Goal: Task Accomplishment & Management: Use online tool/utility

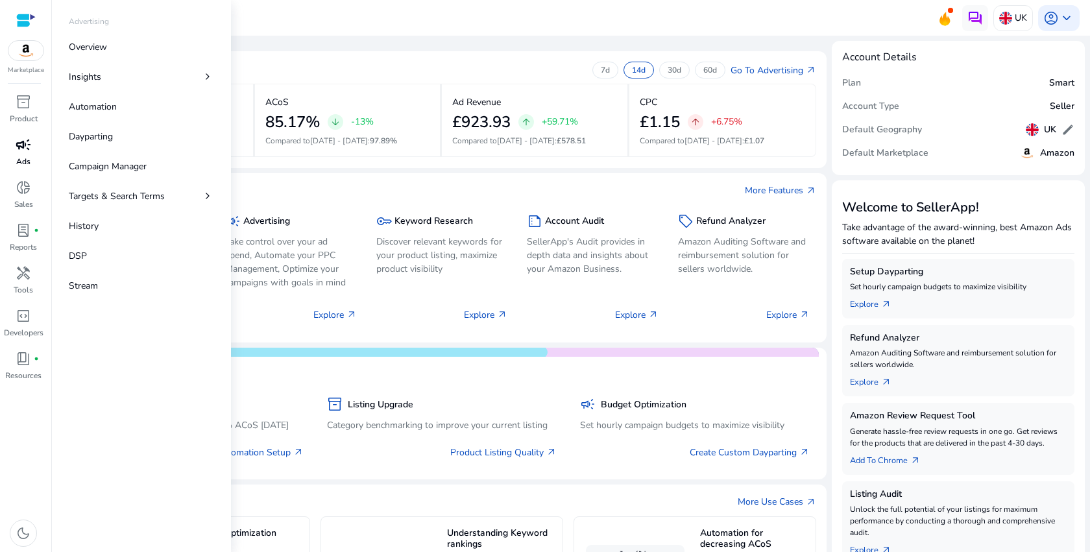
click at [27, 158] on p "Ads" at bounding box center [23, 162] width 14 height 12
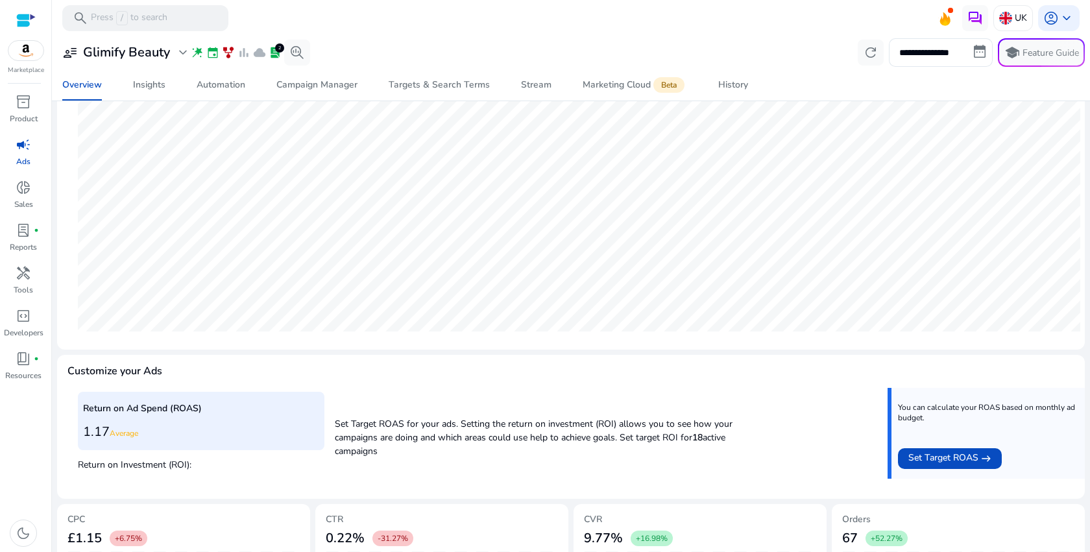
scroll to position [98, 0]
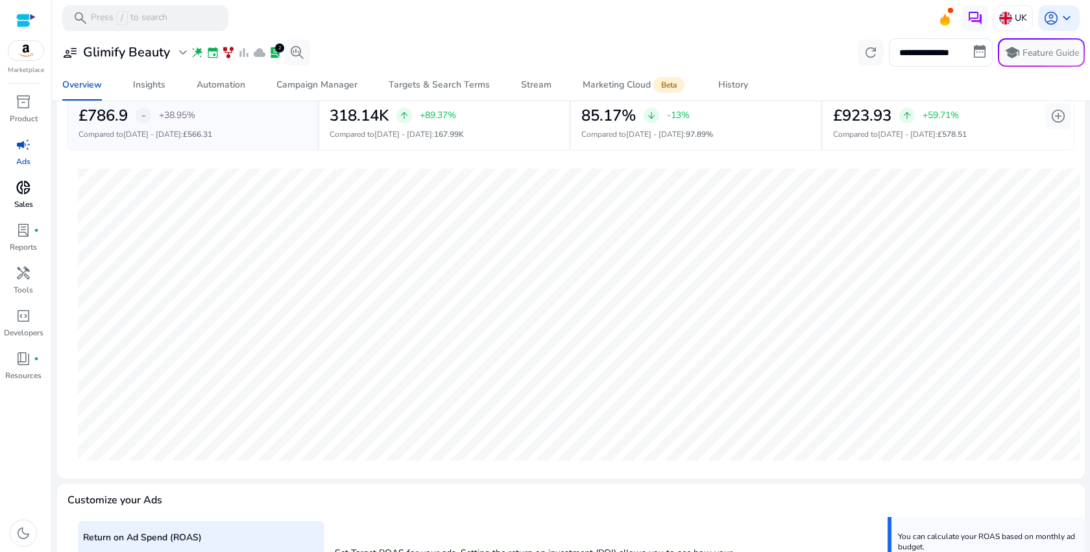
click at [36, 203] on link "donut_small Sales" at bounding box center [23, 198] width 47 height 43
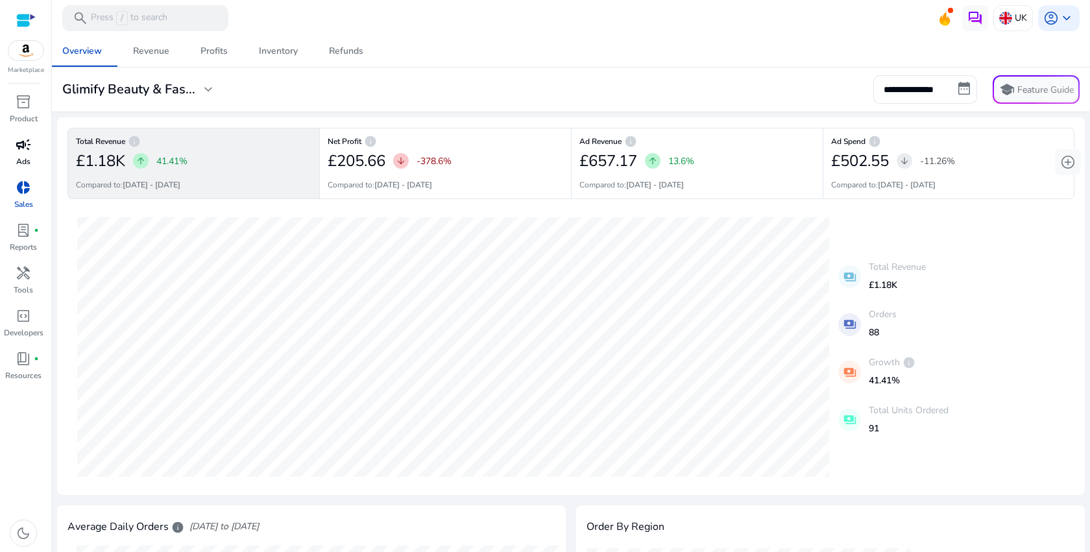
click at [19, 143] on span "campaign" at bounding box center [24, 145] width 16 height 16
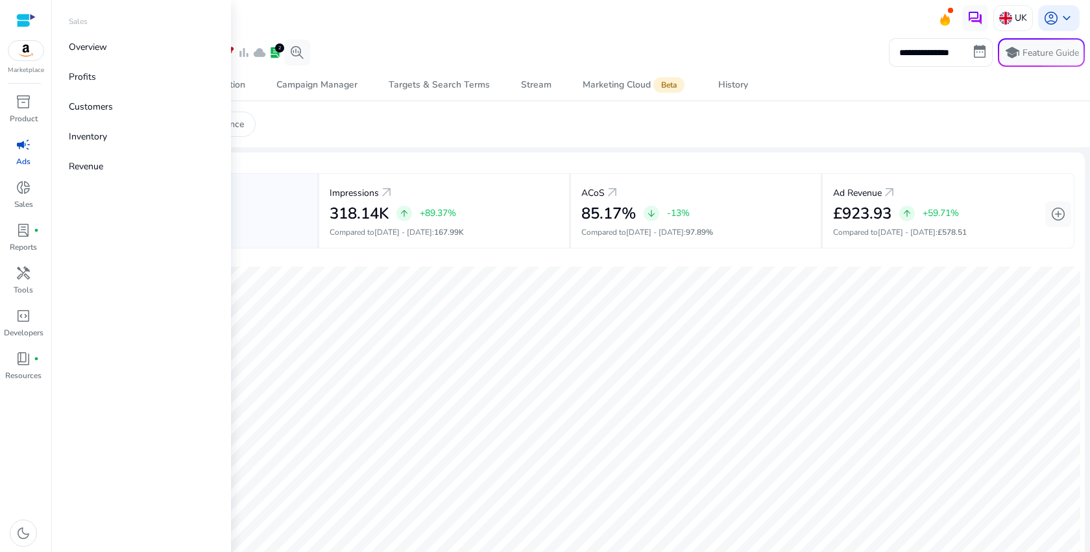
click at [27, 157] on p "Ads" at bounding box center [23, 162] width 14 height 12
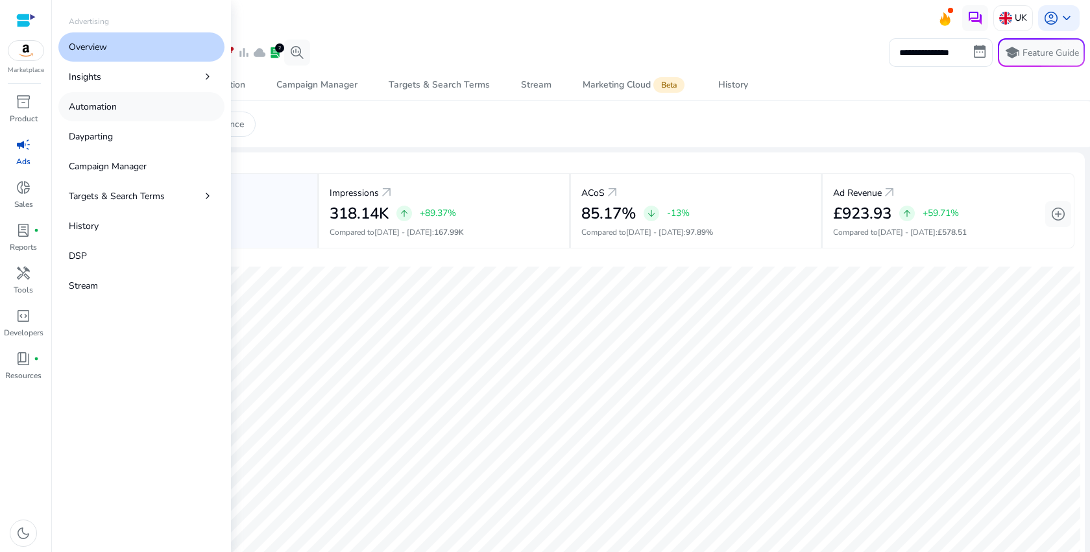
click at [154, 110] on link "Automation" at bounding box center [141, 106] width 166 height 29
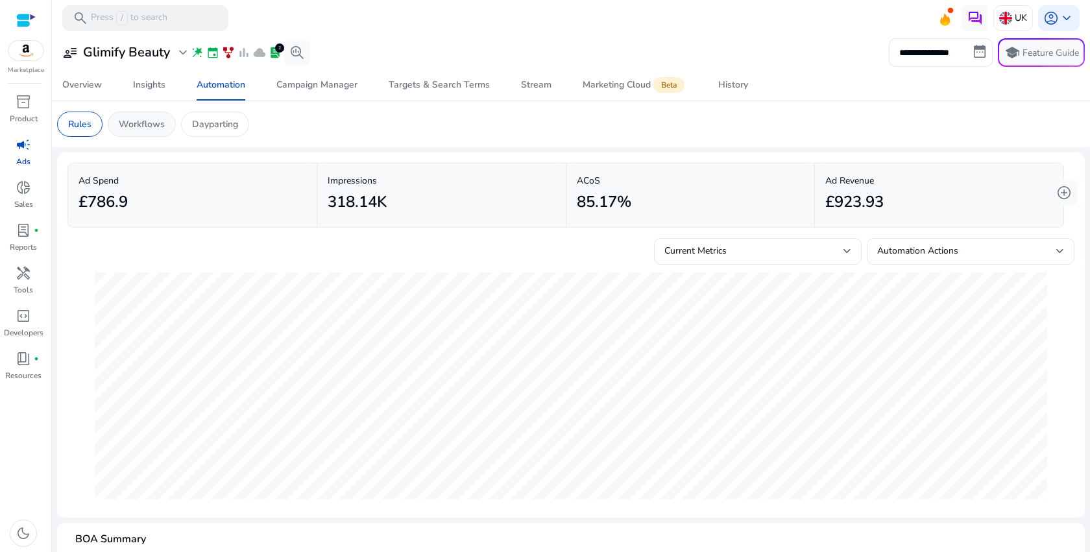
click at [162, 124] on p "Workflows" at bounding box center [142, 124] width 46 height 14
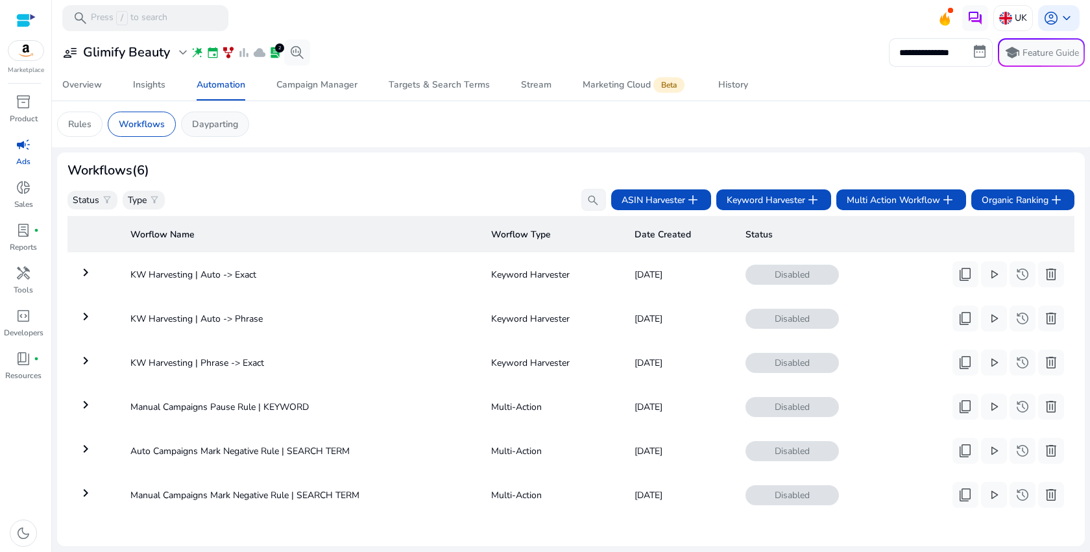
click at [225, 134] on div "Dayparting" at bounding box center [215, 124] width 68 height 25
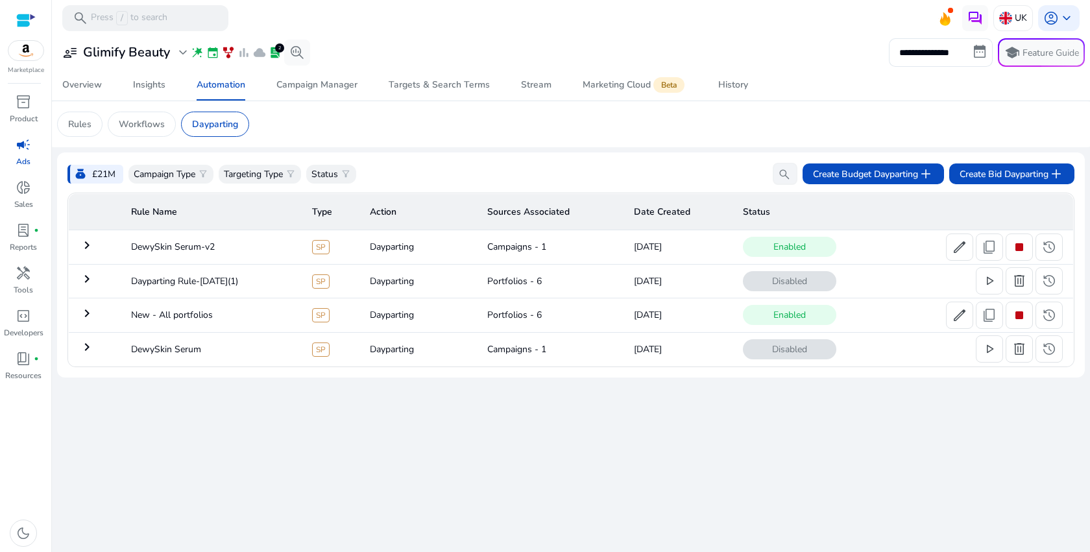
click at [90, 317] on mat-icon "keyboard_arrow_right" at bounding box center [87, 314] width 16 height 16
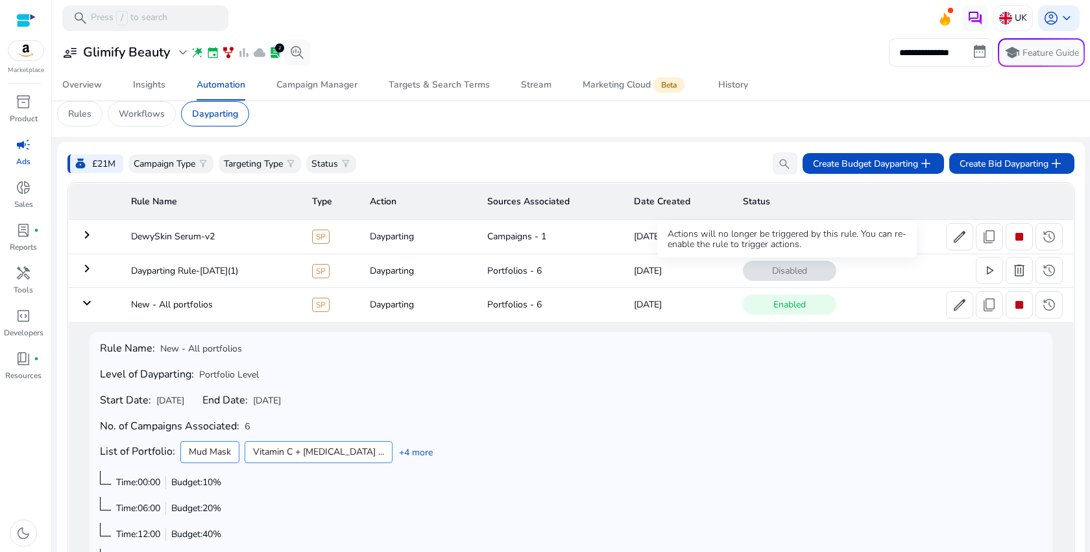
scroll to position [10, 0]
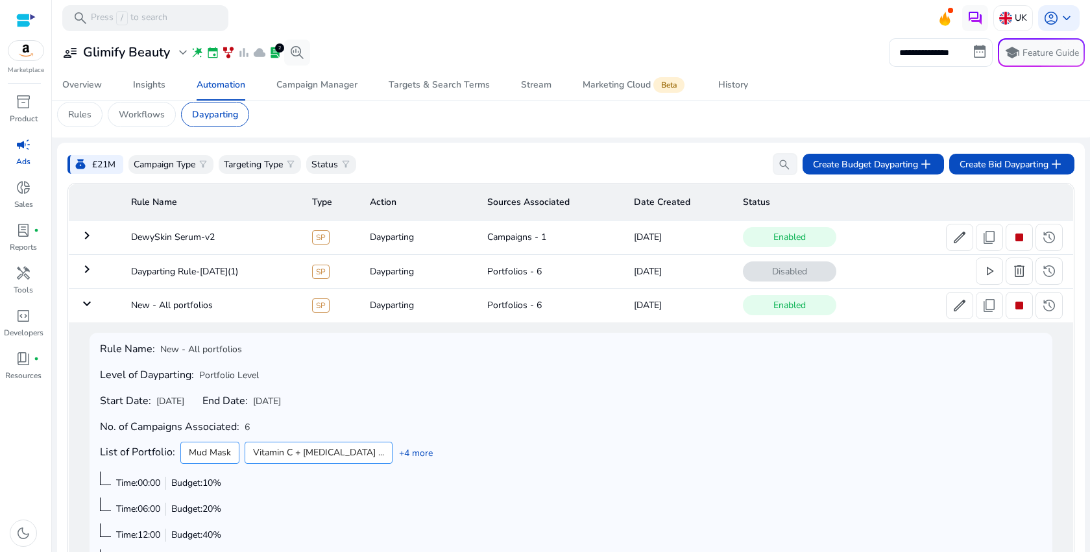
click at [82, 304] on mat-icon "keyboard_arrow_down" at bounding box center [87, 304] width 16 height 16
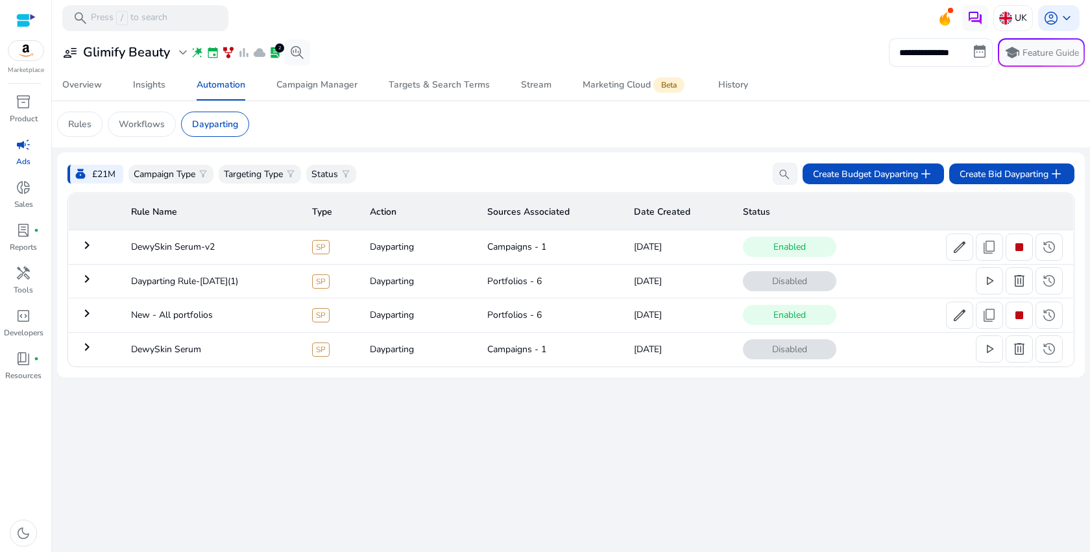
scroll to position [0, 0]
click at [689, 105] on mat-card "Rules Workflows Dayparting" at bounding box center [571, 124] width 1049 height 46
click at [95, 280] on td "keyboard_arrow_right" at bounding box center [95, 281] width 52 height 34
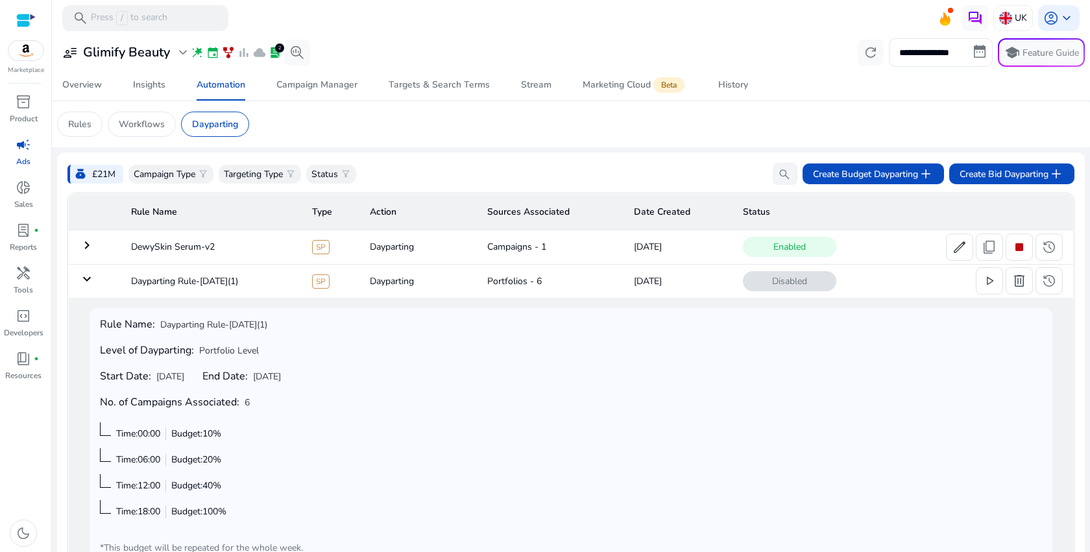
click at [95, 280] on td "keyboard_arrow_down" at bounding box center [95, 281] width 52 height 34
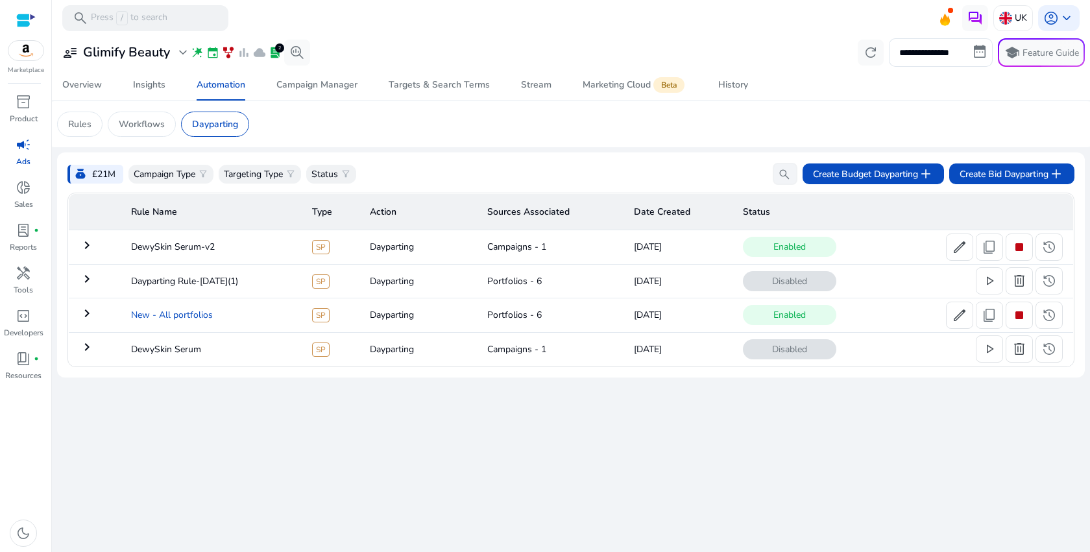
click at [126, 320] on td "New - All portfolios" at bounding box center [211, 315] width 181 height 34
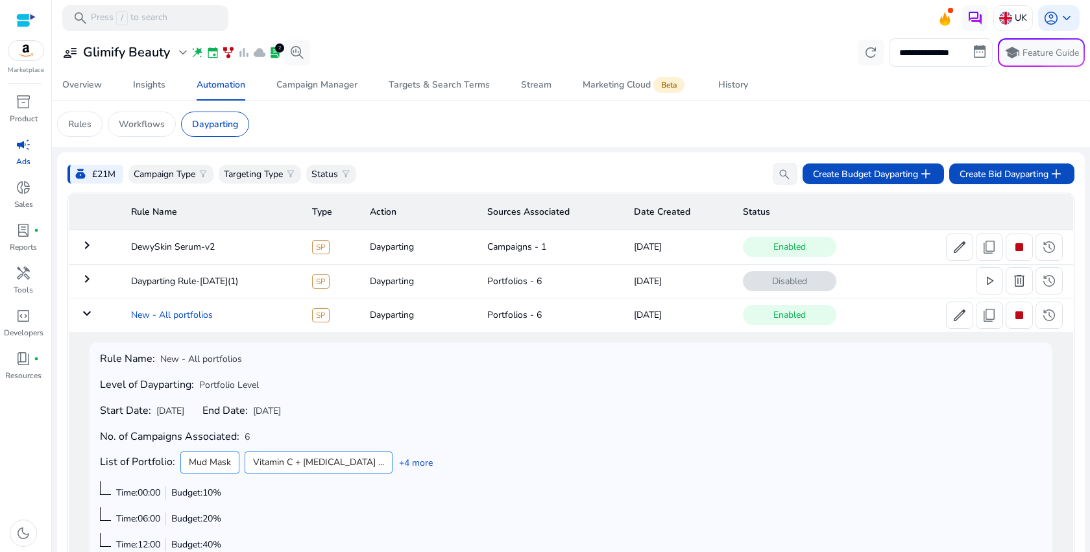
click at [126, 320] on td "New - All portfolios" at bounding box center [211, 315] width 181 height 34
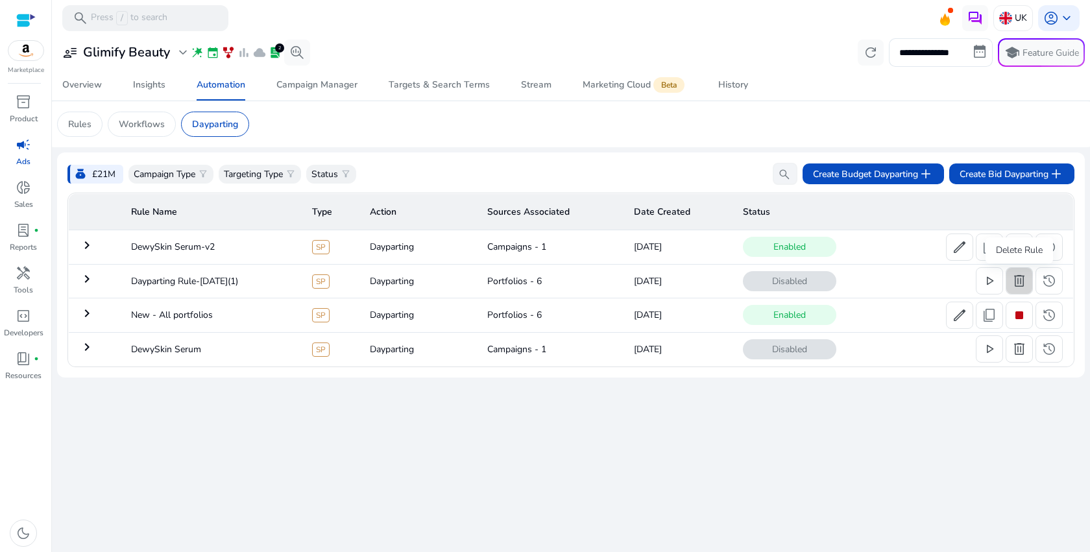
click at [1026, 289] on span "delete" at bounding box center [1020, 281] width 16 height 16
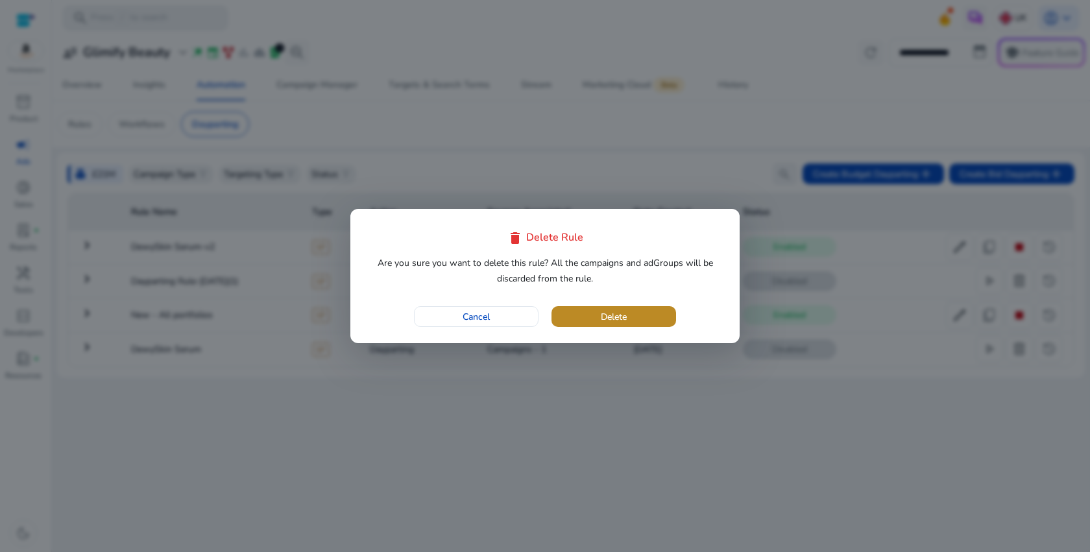
click at [660, 319] on span "button" at bounding box center [614, 316] width 125 height 31
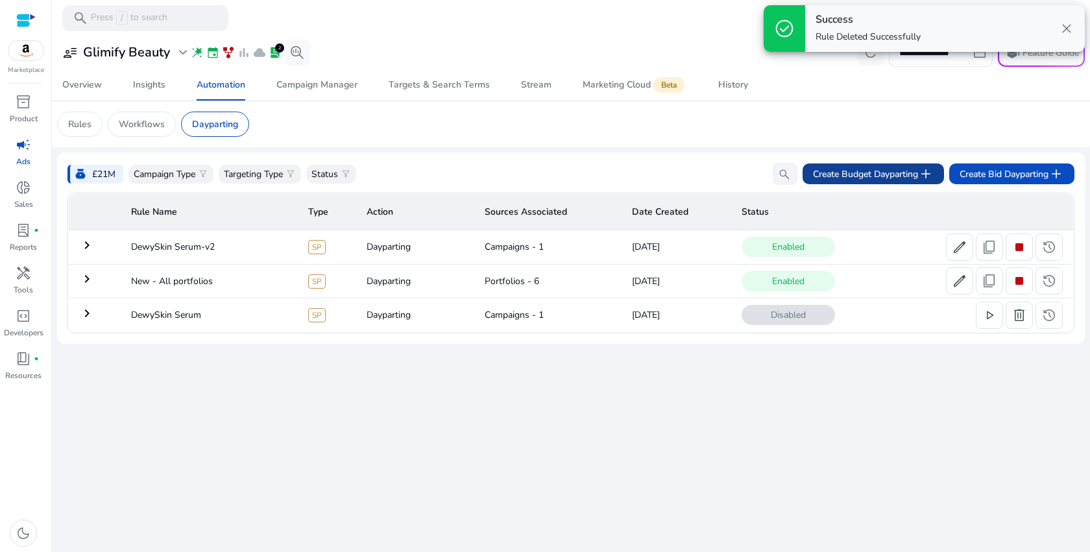
click at [869, 175] on span "Create Budget Dayparting add" at bounding box center [873, 174] width 121 height 16
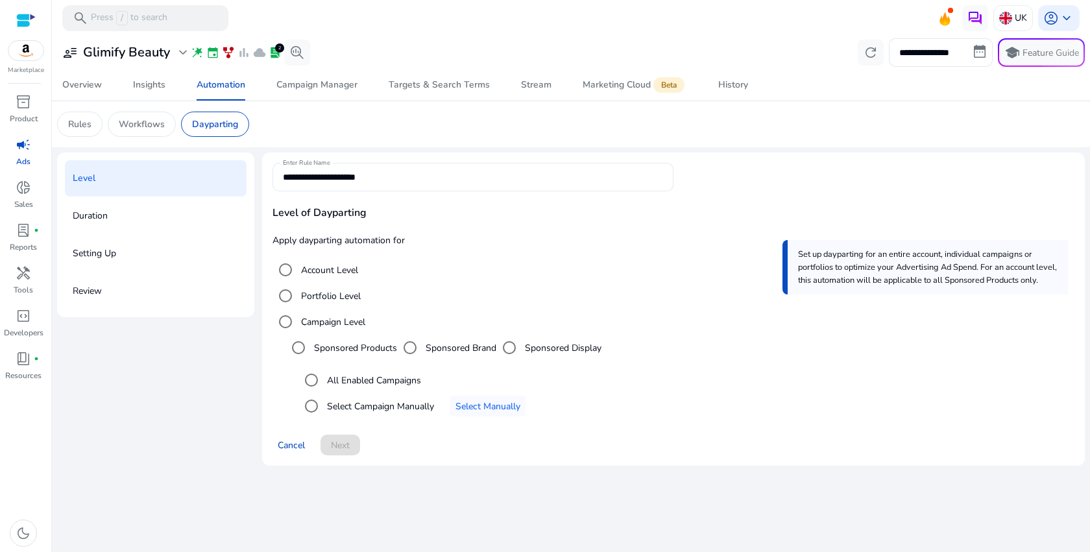
click at [391, 177] on input "**********" at bounding box center [473, 177] width 380 height 14
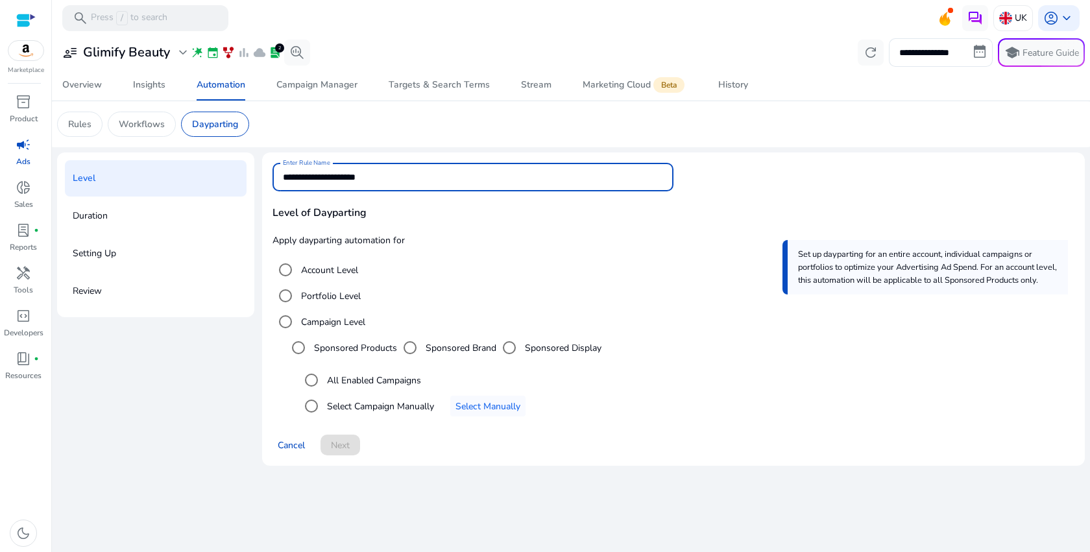
click at [391, 177] on input "**********" at bounding box center [473, 177] width 380 height 14
type input "**********"
click at [382, 385] on label "All Enabled Campaigns" at bounding box center [372, 381] width 97 height 14
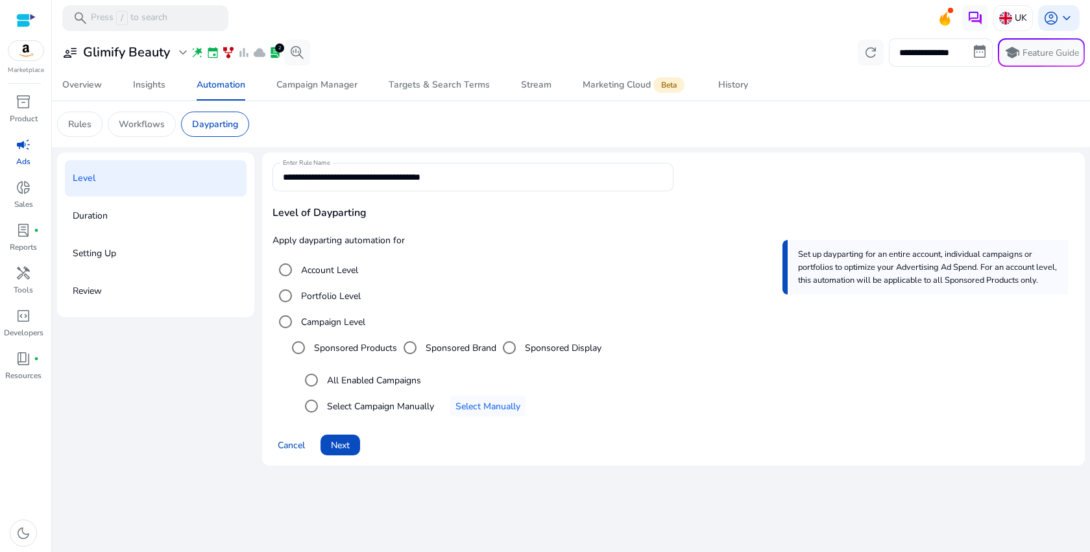
click at [347, 297] on label "Portfolio Level" at bounding box center [329, 296] width 62 height 14
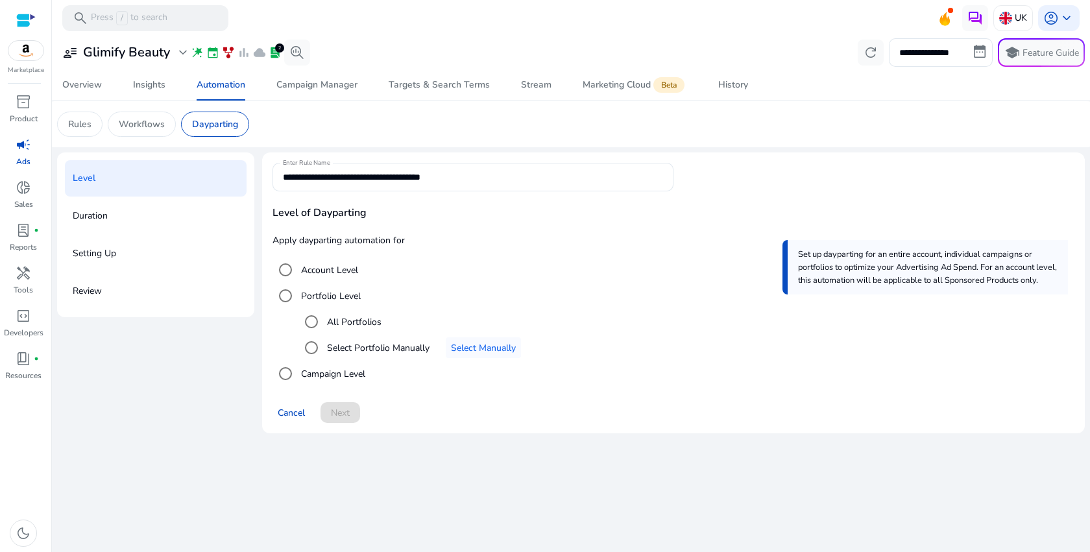
click at [347, 322] on label "All Portfolios" at bounding box center [352, 322] width 57 height 14
click at [352, 417] on span at bounding box center [341, 412] width 40 height 31
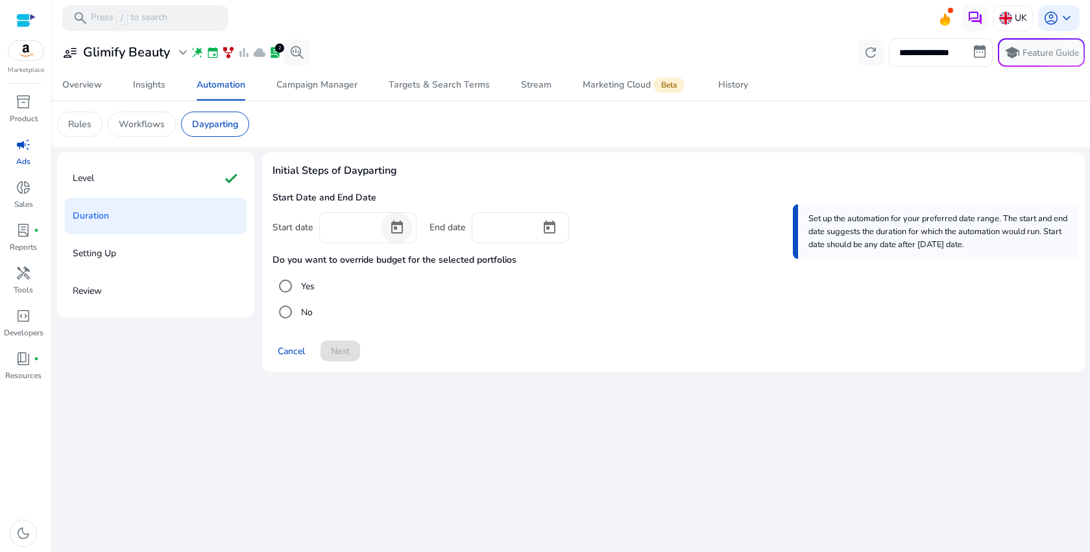
click at [395, 232] on span "Open calendar" at bounding box center [397, 227] width 31 height 31
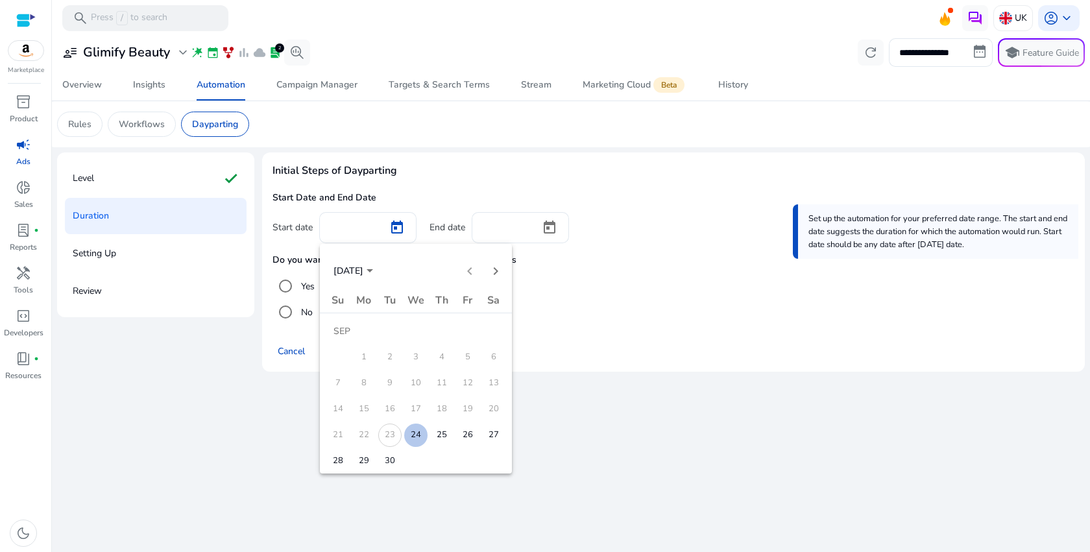
click at [416, 428] on span "24" at bounding box center [415, 435] width 23 height 23
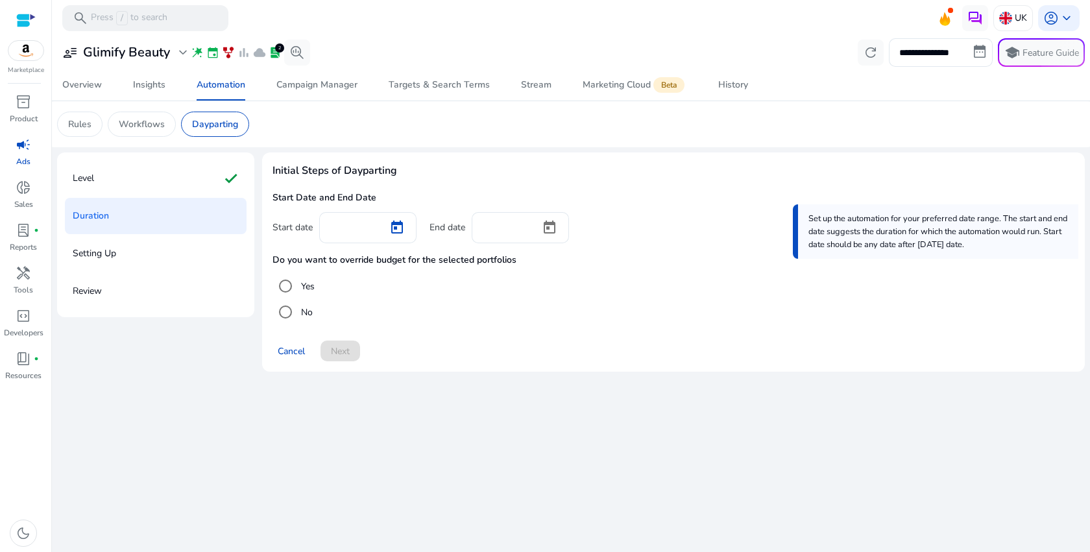
type input "*********"
click at [511, 217] on div at bounding box center [506, 226] width 48 height 29
click at [540, 225] on span "Open calendar" at bounding box center [549, 227] width 31 height 31
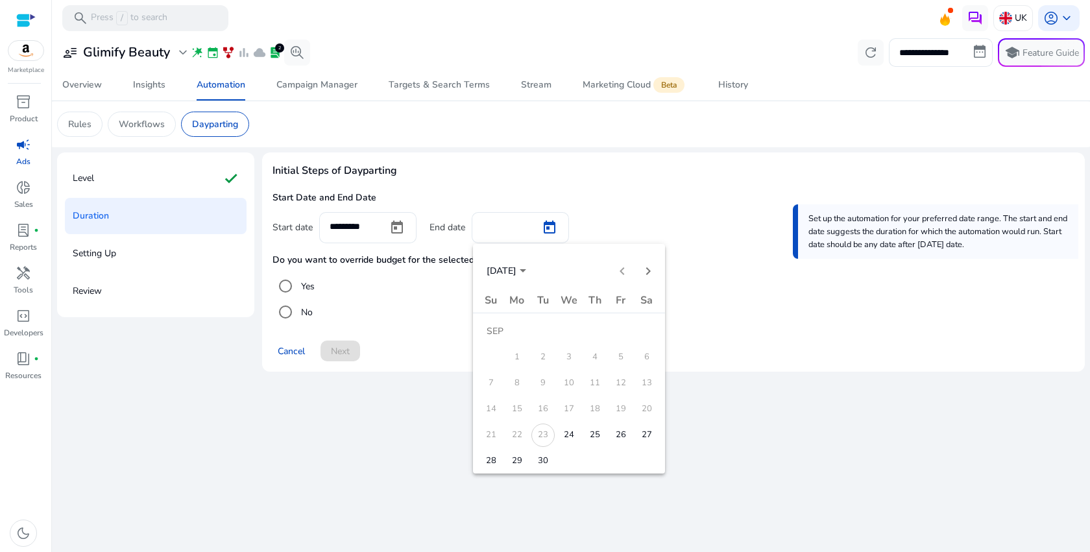
click at [538, 463] on span "30" at bounding box center [542, 461] width 23 height 23
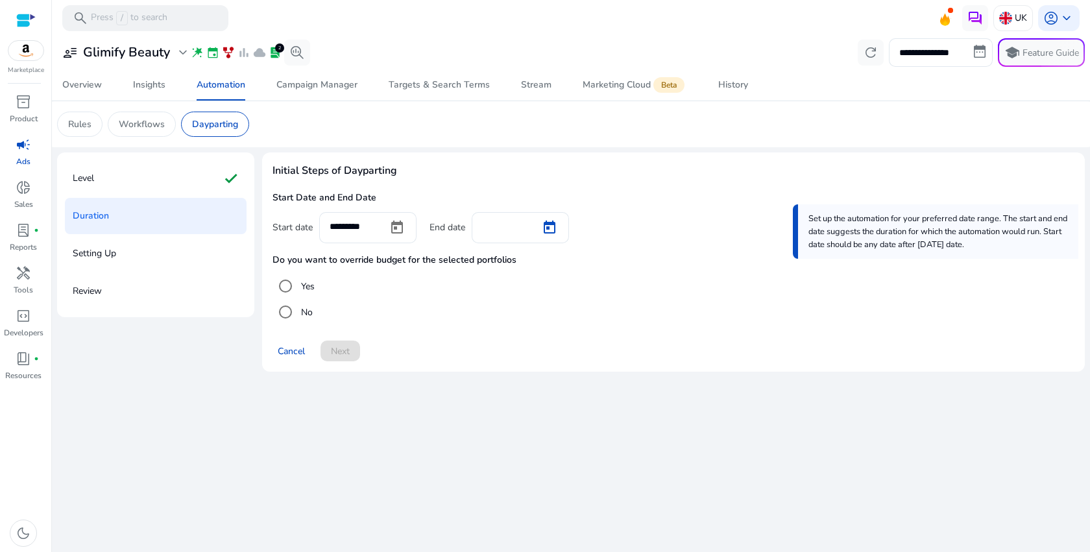
type input "*********"
click at [339, 353] on span "Next" at bounding box center [340, 352] width 19 height 14
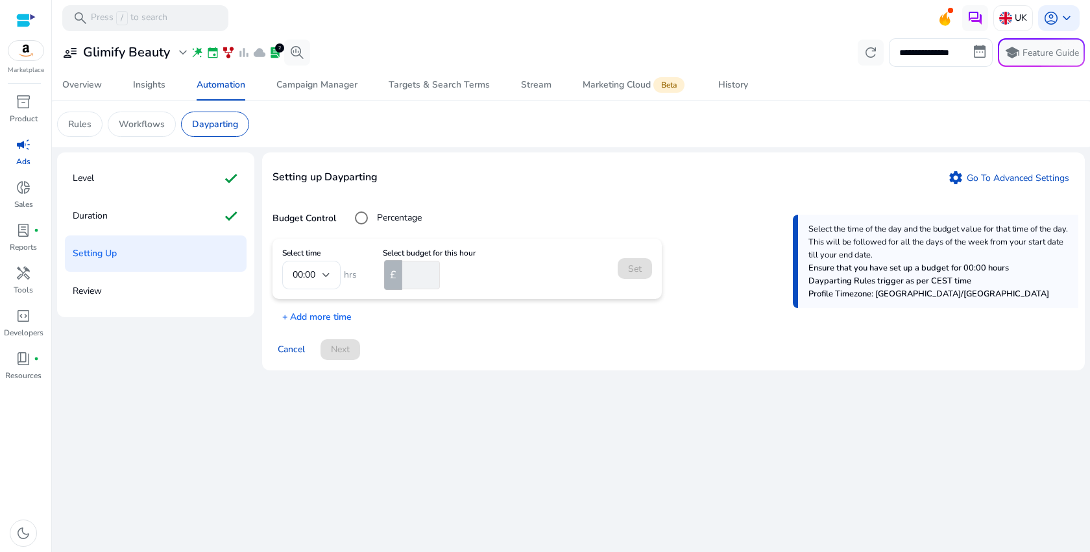
click at [380, 223] on label "Percentage" at bounding box center [397, 218] width 47 height 14
click at [411, 277] on input "number" at bounding box center [421, 275] width 37 height 29
type input "*"
click at [637, 272] on span "Set" at bounding box center [635, 269] width 14 height 14
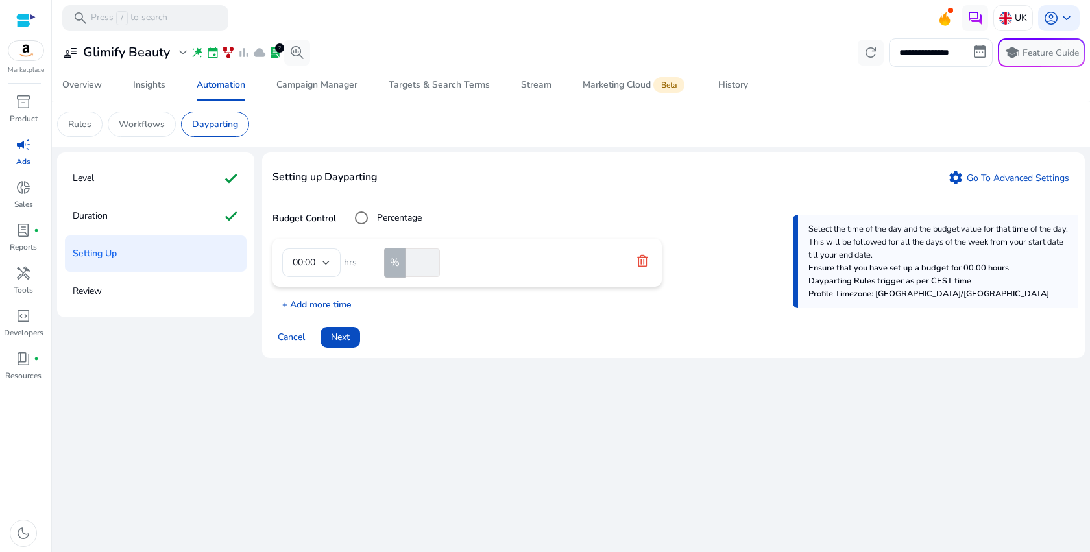
click at [328, 304] on p "+ Add more time" at bounding box center [312, 301] width 79 height 20
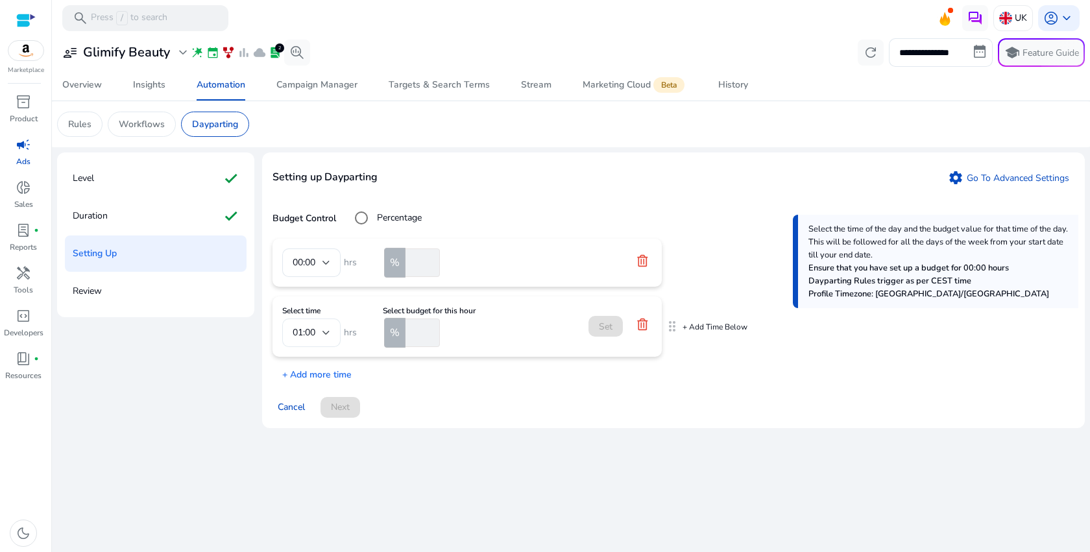
click at [332, 343] on div "01:00" at bounding box center [311, 333] width 58 height 29
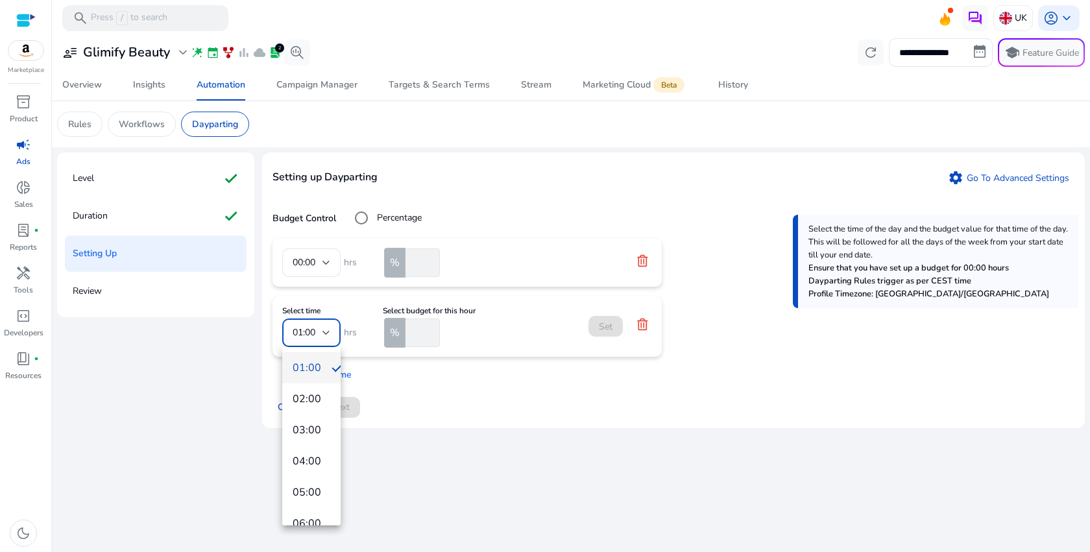
click at [646, 332] on div at bounding box center [545, 276] width 1090 height 552
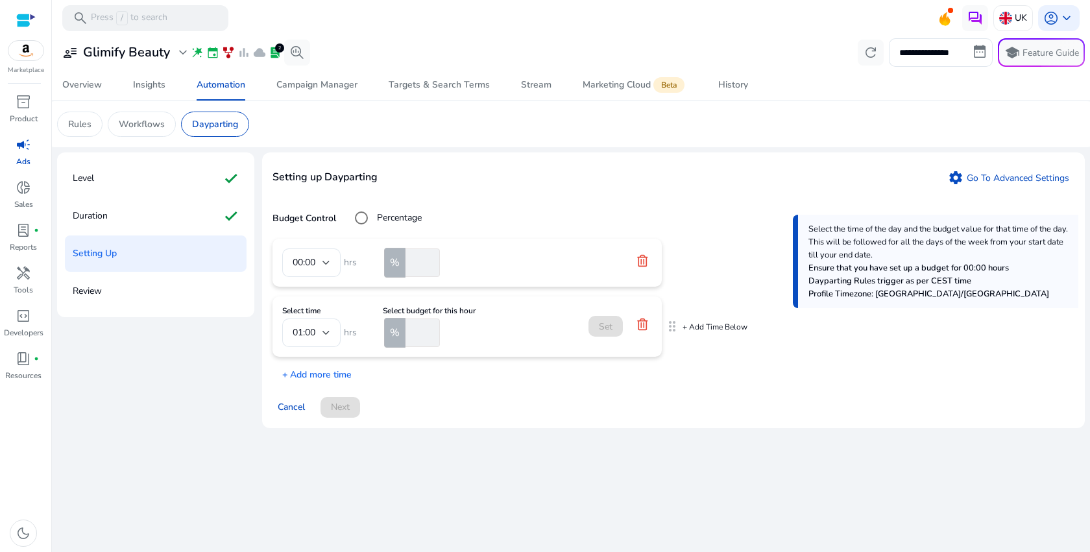
click at [648, 326] on icon at bounding box center [642, 324] width 13 height 13
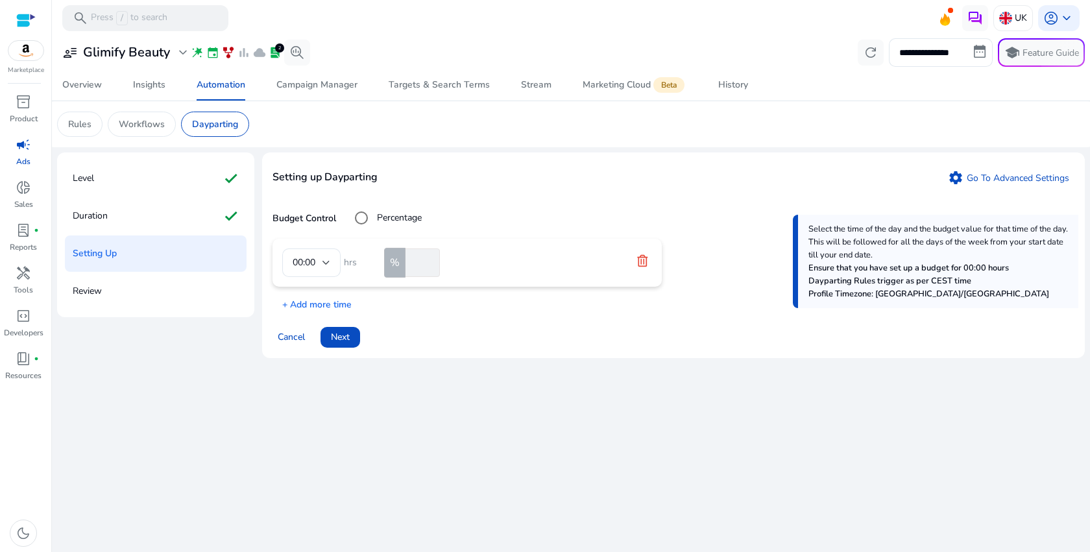
click at [641, 257] on icon at bounding box center [642, 260] width 10 height 12
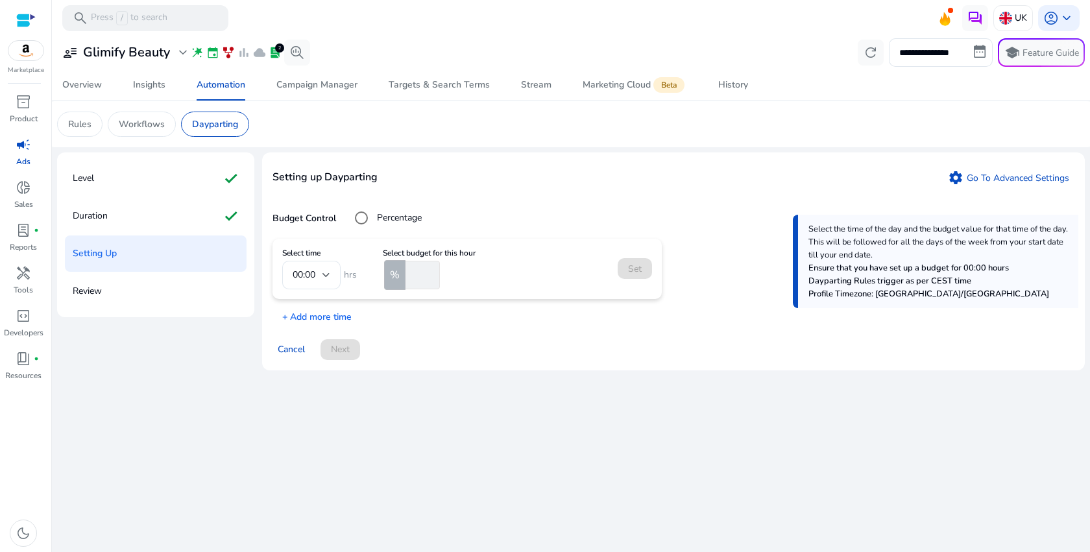
click at [419, 269] on input "number" at bounding box center [421, 275] width 37 height 29
type input "**"
click at [637, 274] on span "Set" at bounding box center [635, 269] width 14 height 14
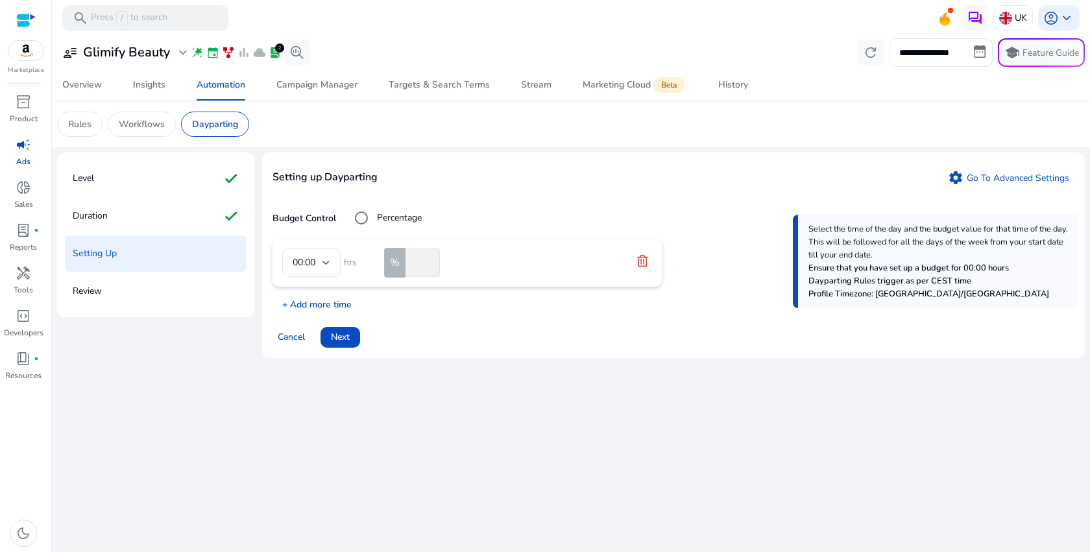
click at [311, 307] on p "+ Add more time" at bounding box center [312, 301] width 79 height 20
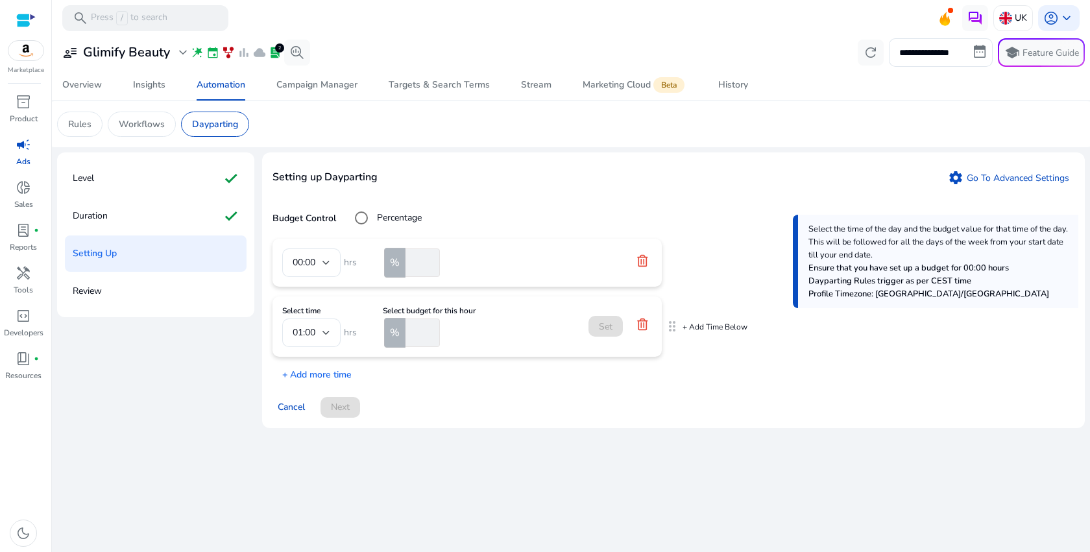
click at [415, 336] on input "number" at bounding box center [421, 333] width 37 height 29
click at [321, 332] on div "01:00" at bounding box center [308, 333] width 30 height 14
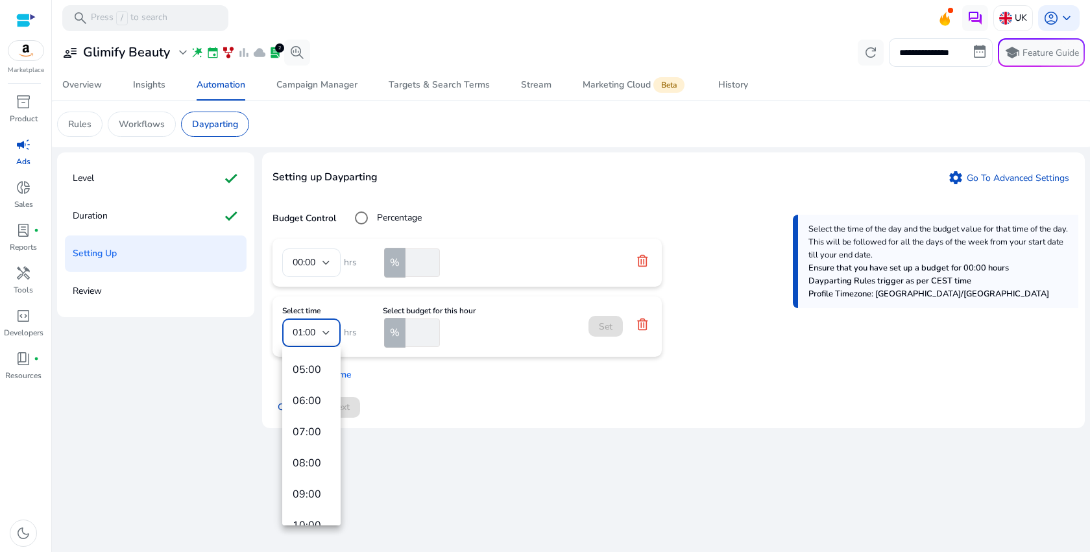
scroll to position [103, 0]
click at [318, 430] on mat-option "06:00" at bounding box center [311, 420] width 58 height 31
click at [420, 337] on input "number" at bounding box center [421, 333] width 37 height 29
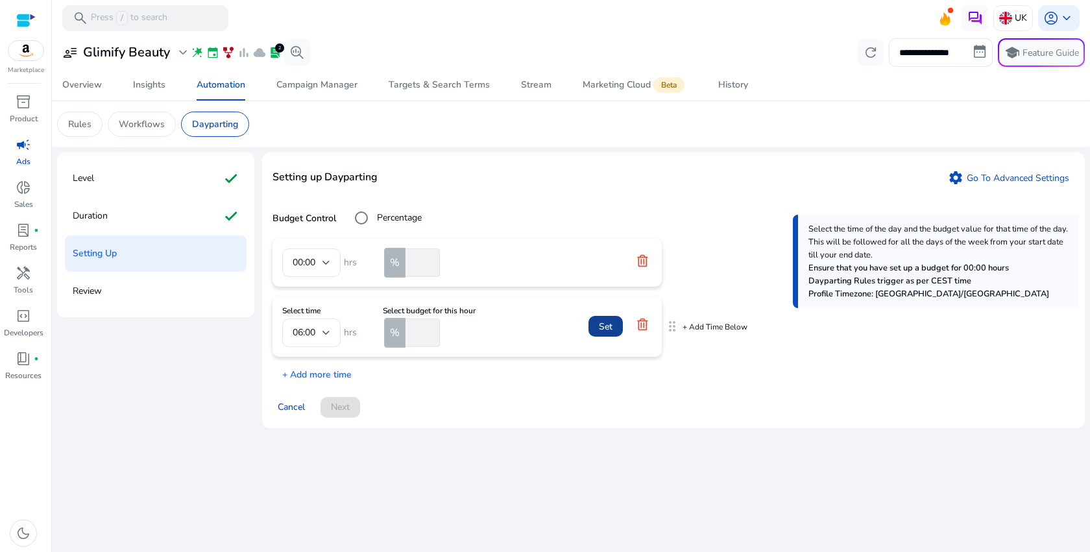
type input "**"
click at [601, 328] on span "Set" at bounding box center [606, 327] width 14 height 14
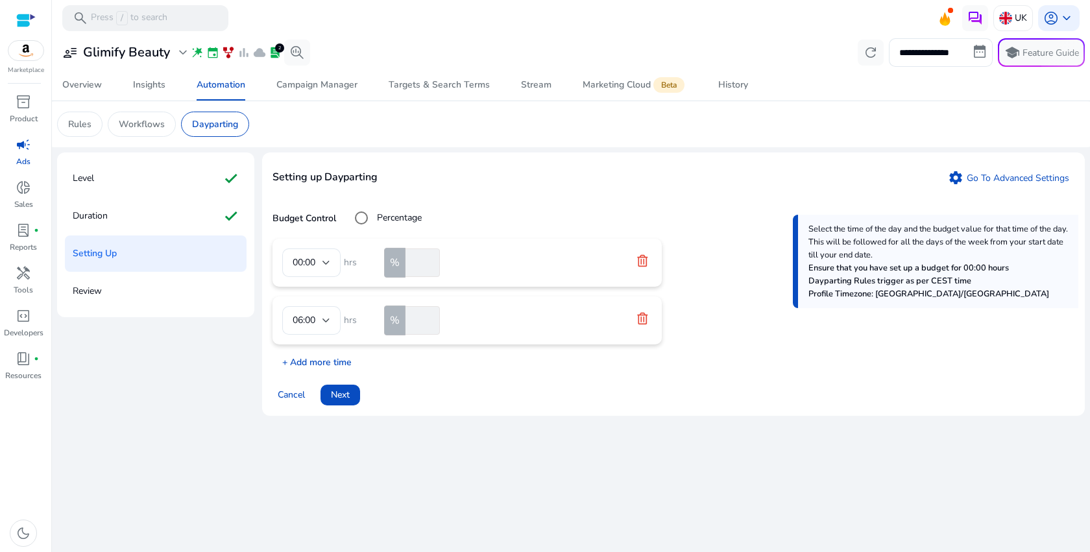
click at [339, 359] on p "+ Add more time" at bounding box center [312, 359] width 79 height 20
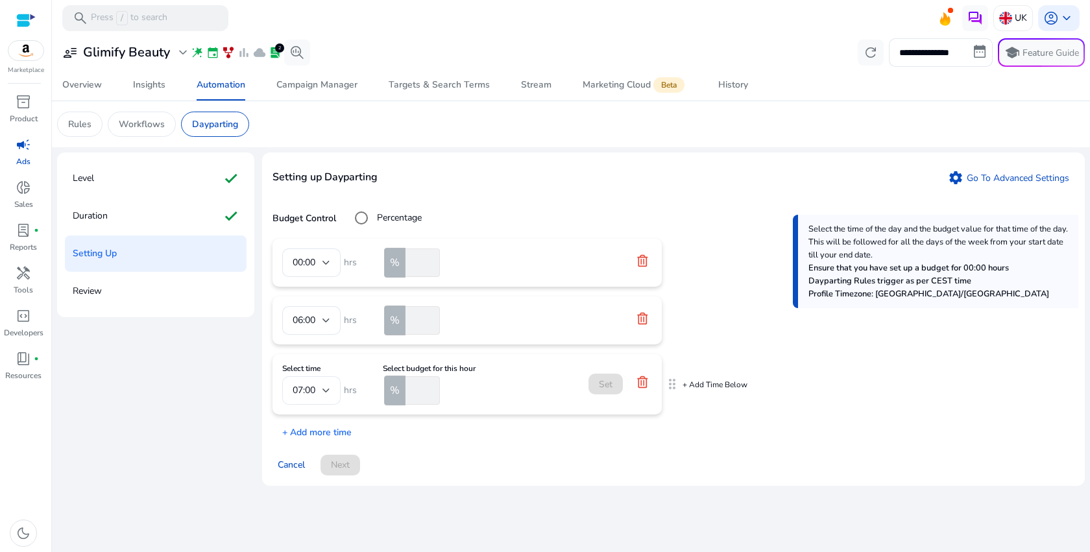
click at [304, 396] on span "07:00" at bounding box center [304, 390] width 23 height 12
click at [315, 321] on mat-option "18:00" at bounding box center [311, 312] width 58 height 31
click at [420, 399] on input "number" at bounding box center [421, 390] width 37 height 29
type input "**"
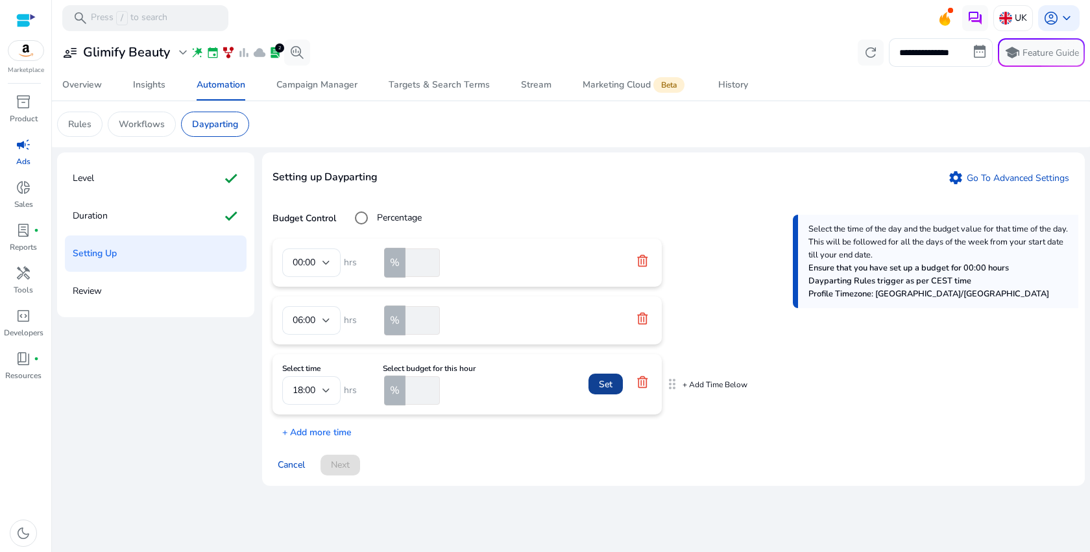
click at [603, 382] on span "Set" at bounding box center [606, 385] width 14 height 14
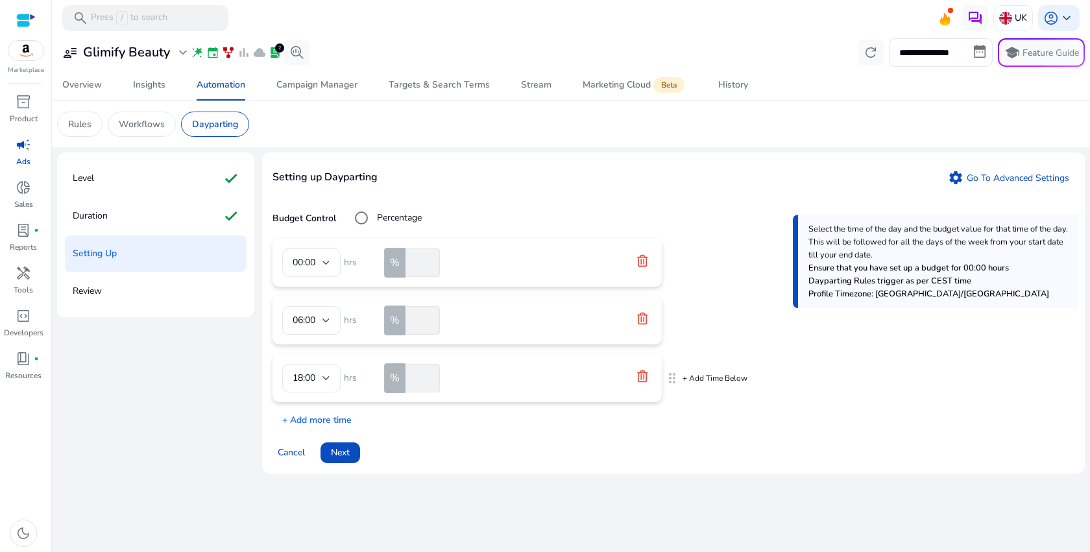
click at [640, 380] on icon at bounding box center [642, 376] width 13 height 13
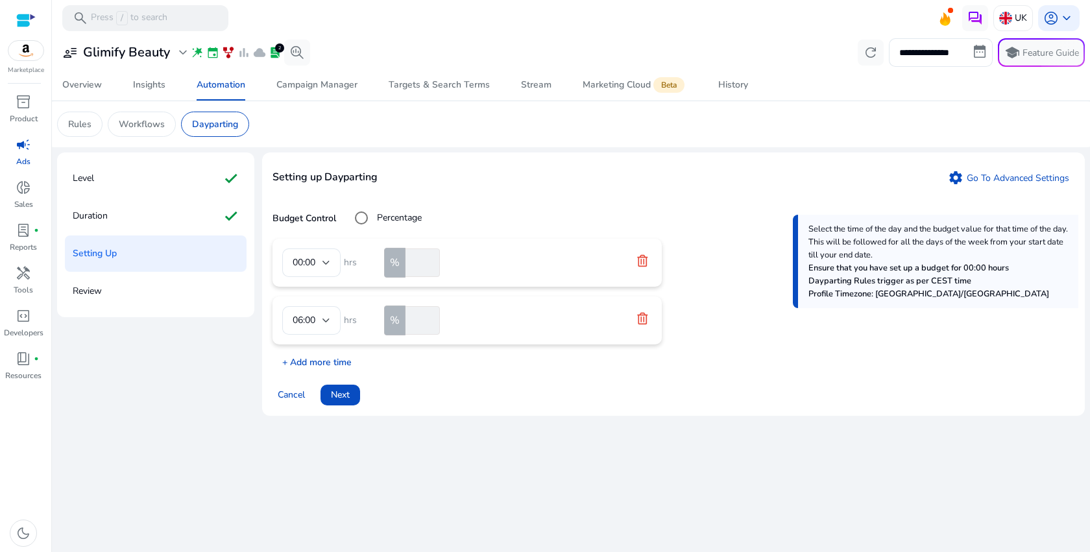
click at [344, 363] on p "+ Add more time" at bounding box center [312, 359] width 79 height 20
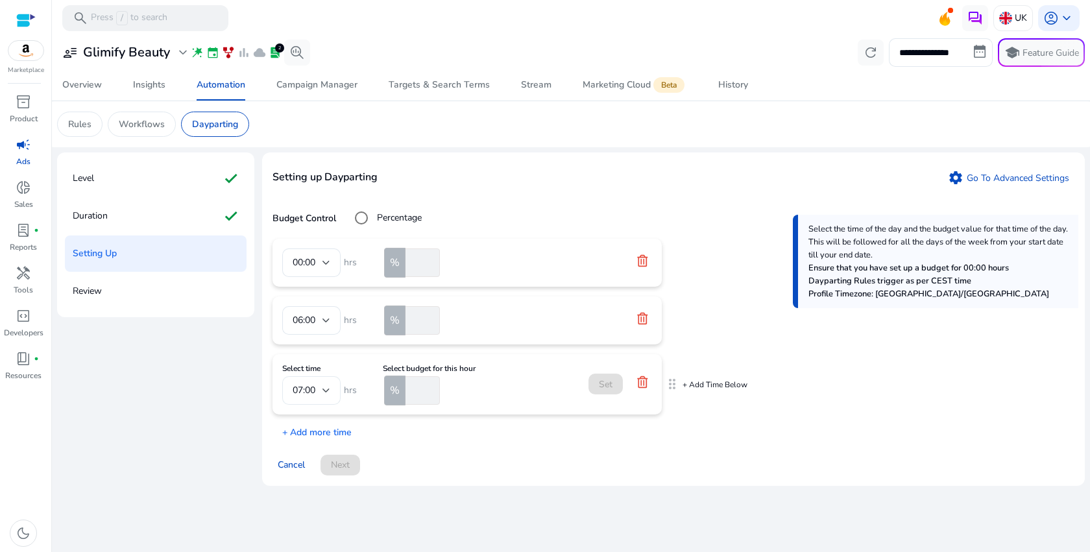
click at [319, 391] on div "07:00" at bounding box center [308, 390] width 30 height 14
click at [318, 391] on div at bounding box center [545, 276] width 1090 height 552
click at [324, 376] on div "07:00" at bounding box center [312, 390] width 38 height 29
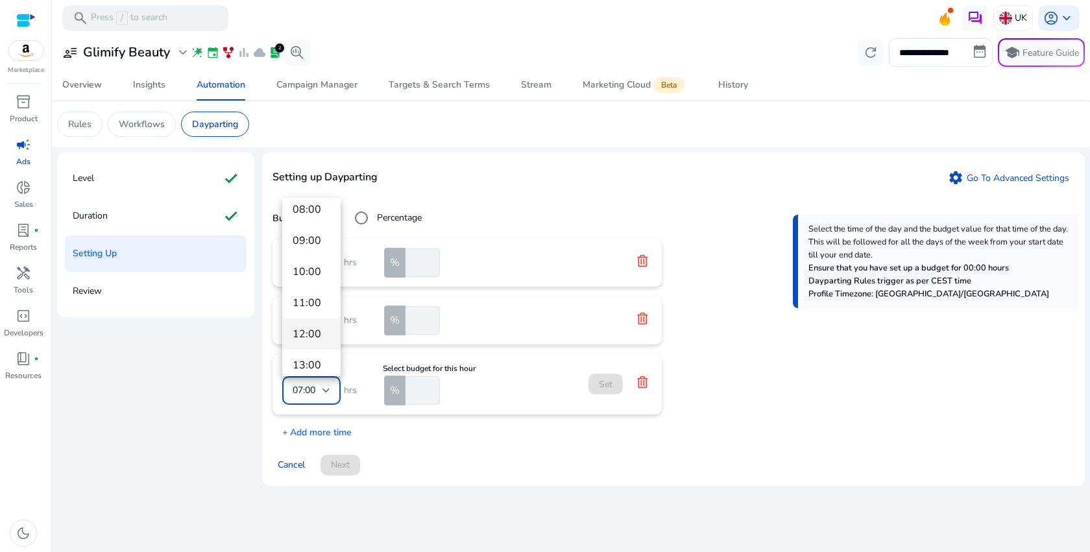
click at [310, 330] on span "12:00" at bounding box center [312, 334] width 38 height 14
click at [414, 393] on input "number" at bounding box center [421, 390] width 37 height 29
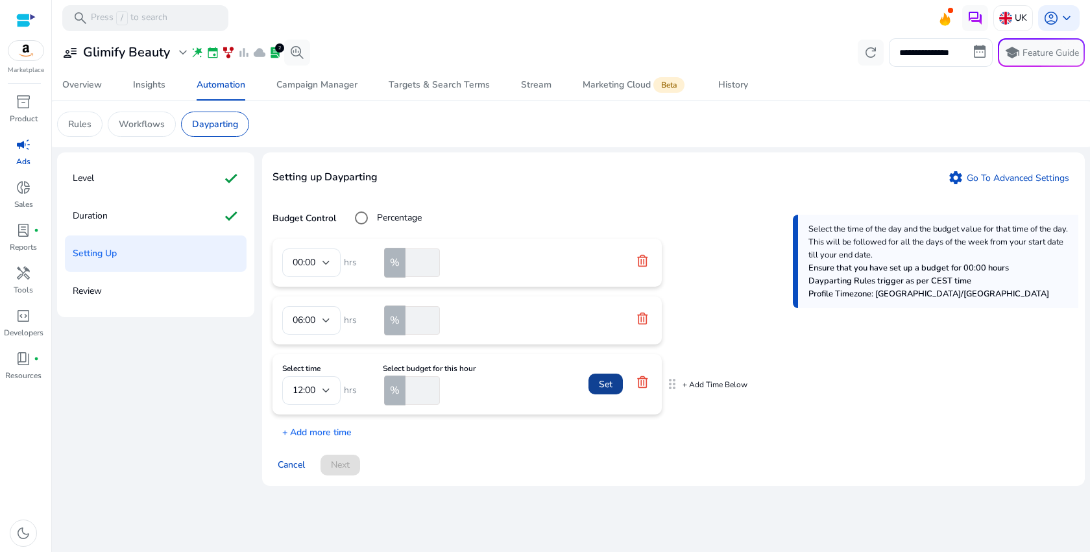
type input "**"
click at [599, 387] on span "Set" at bounding box center [606, 385] width 14 height 14
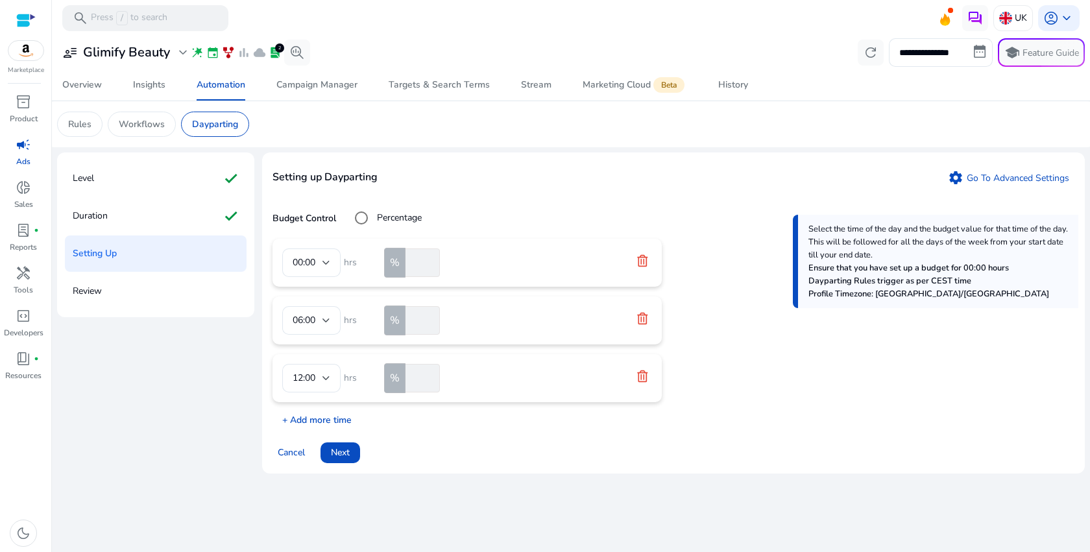
click at [328, 420] on p "+ Add more time" at bounding box center [312, 417] width 79 height 20
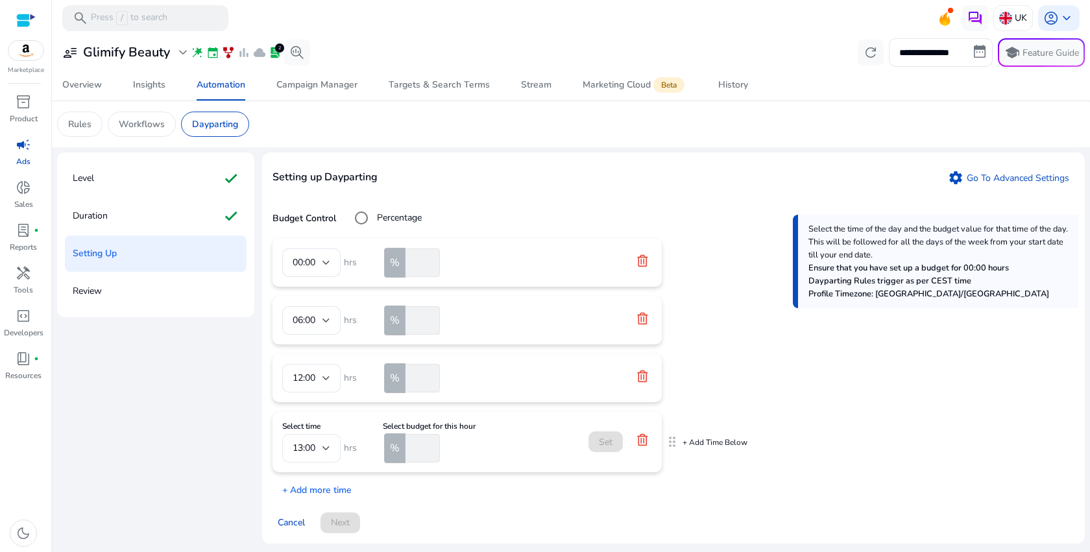
click at [321, 451] on div "13:00" at bounding box center [308, 448] width 30 height 14
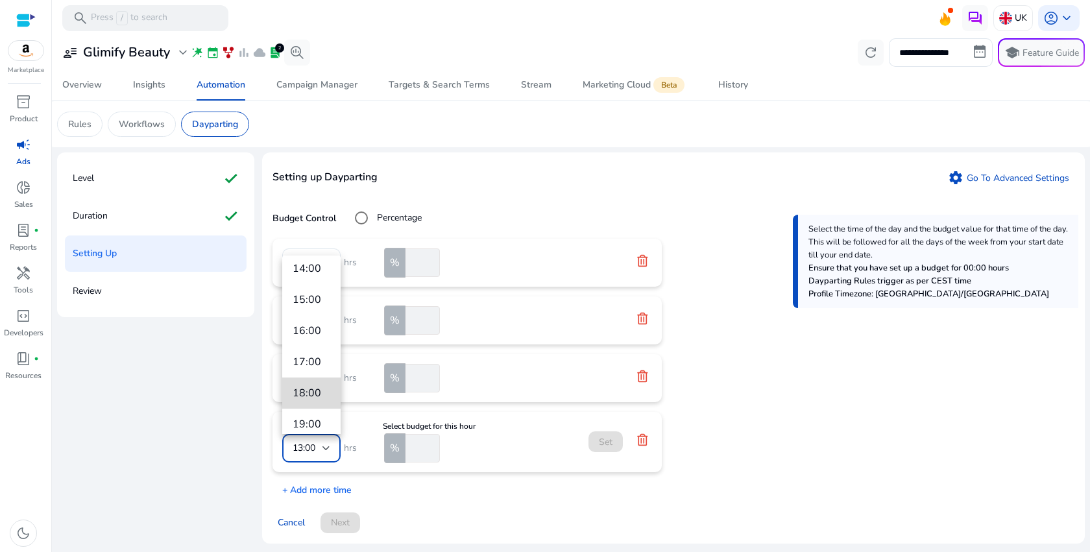
click at [313, 387] on span "18:00" at bounding box center [312, 393] width 38 height 14
click at [411, 450] on input "number" at bounding box center [421, 448] width 37 height 29
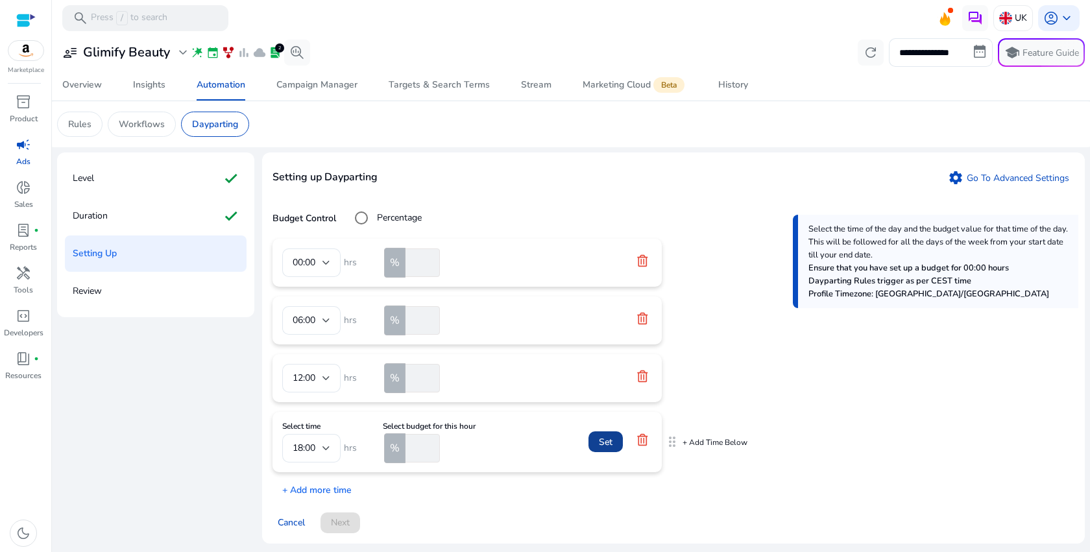
type input "***"
click at [599, 440] on span "Set" at bounding box center [606, 442] width 14 height 14
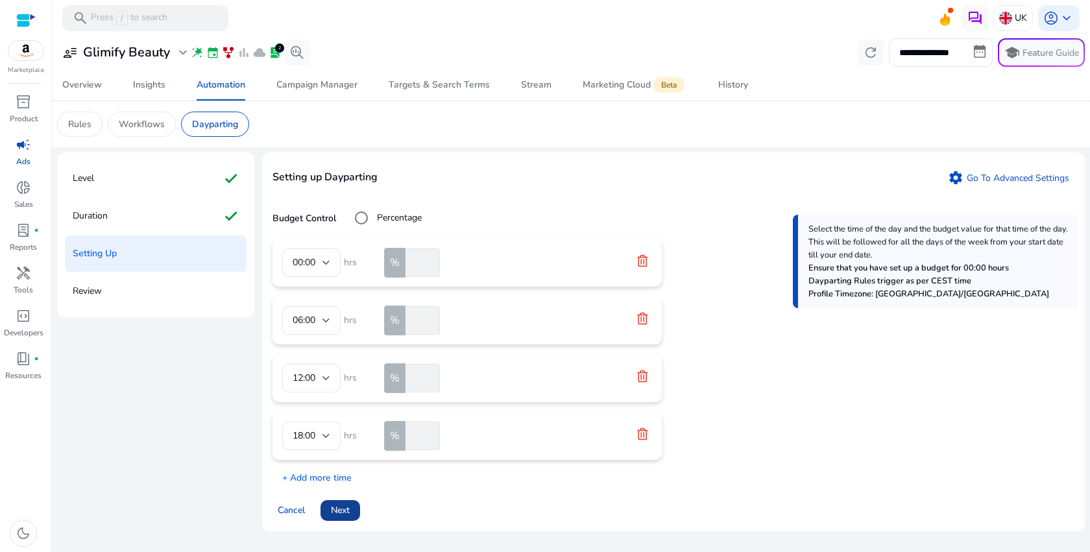
click at [350, 510] on span "Next" at bounding box center [340, 511] width 19 height 14
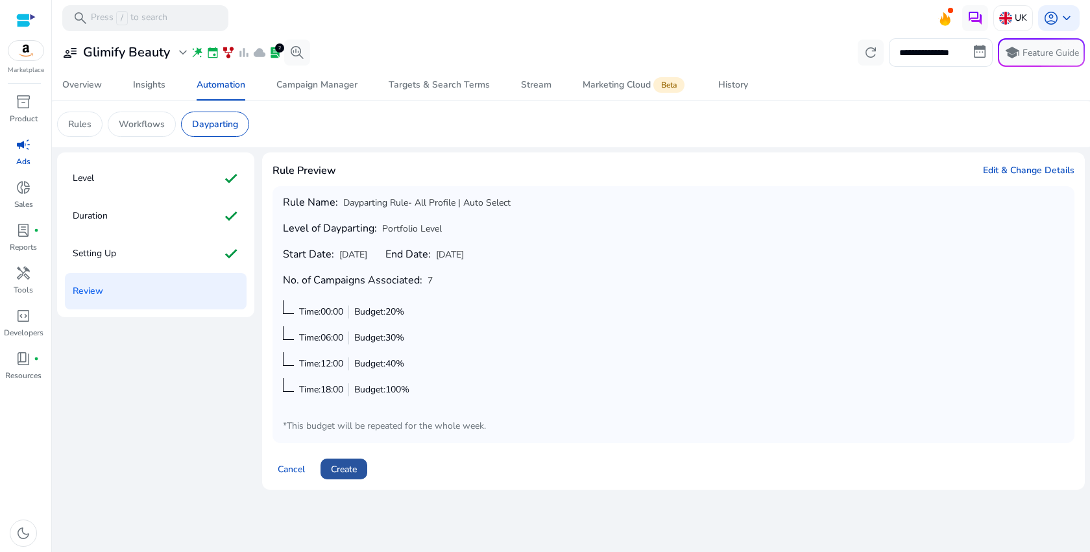
click at [354, 466] on span "Create" at bounding box center [344, 470] width 26 height 14
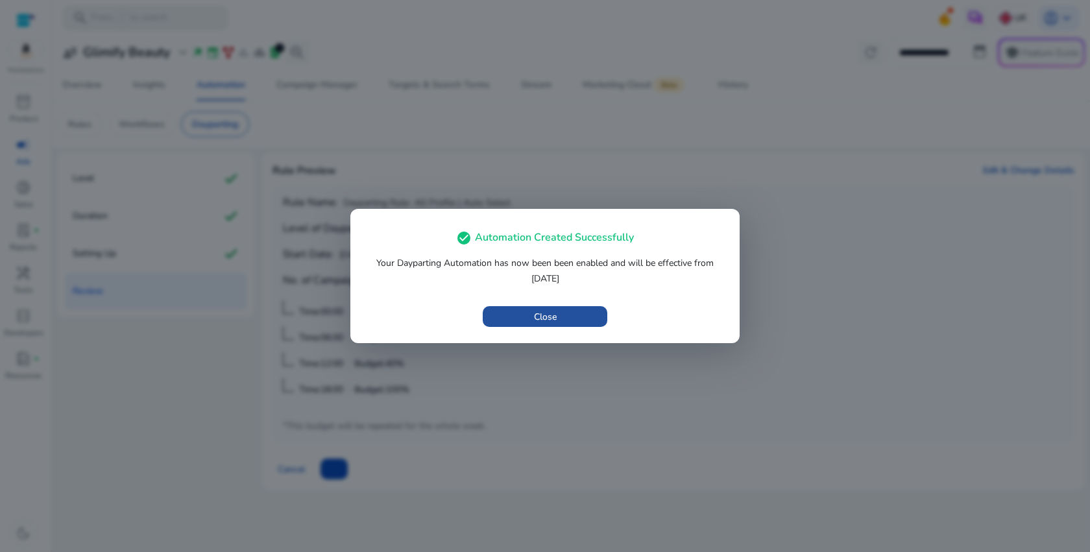
click at [592, 311] on span "button" at bounding box center [545, 316] width 125 height 31
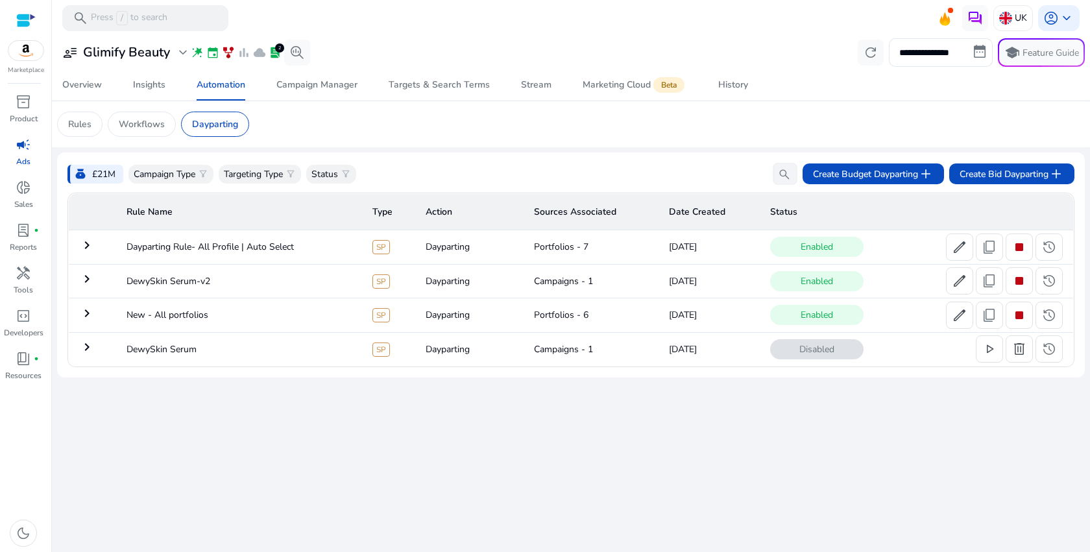
click at [596, 160] on mat-card "money_bag £21M Campaign Type filter_alt Targeting Type filter_alt Status filter…" at bounding box center [571, 264] width 1028 height 225
click at [95, 313] on td "keyboard_arrow_right" at bounding box center [93, 315] width 48 height 34
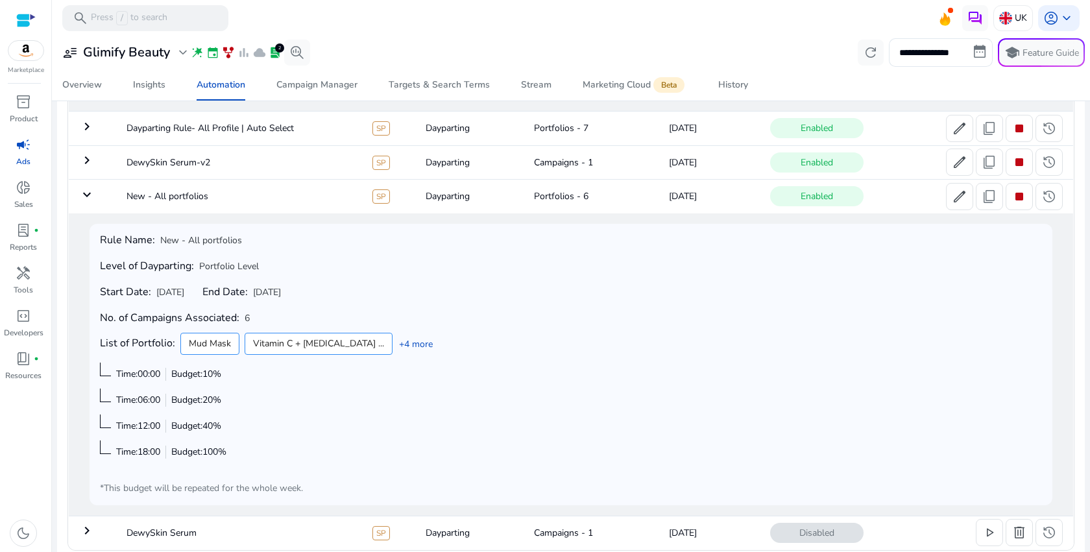
scroll to position [129, 0]
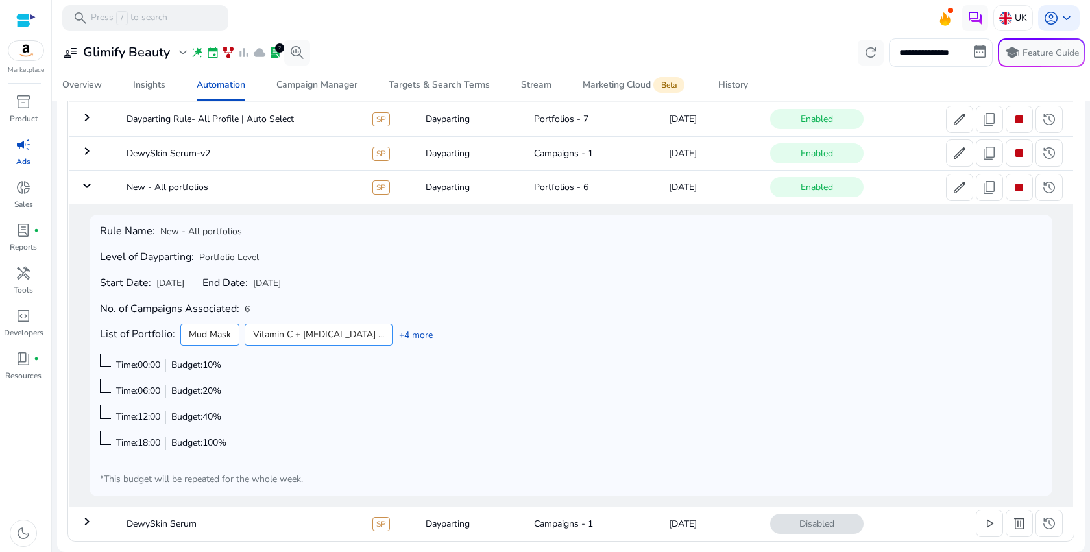
click at [86, 193] on td "keyboard_arrow_down" at bounding box center [93, 188] width 48 height 34
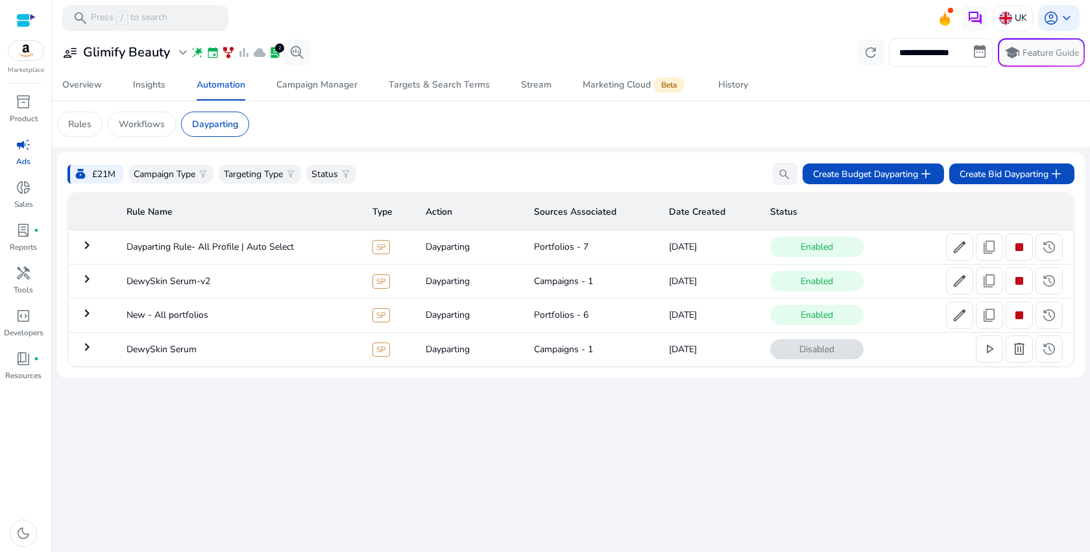
scroll to position [0, 0]
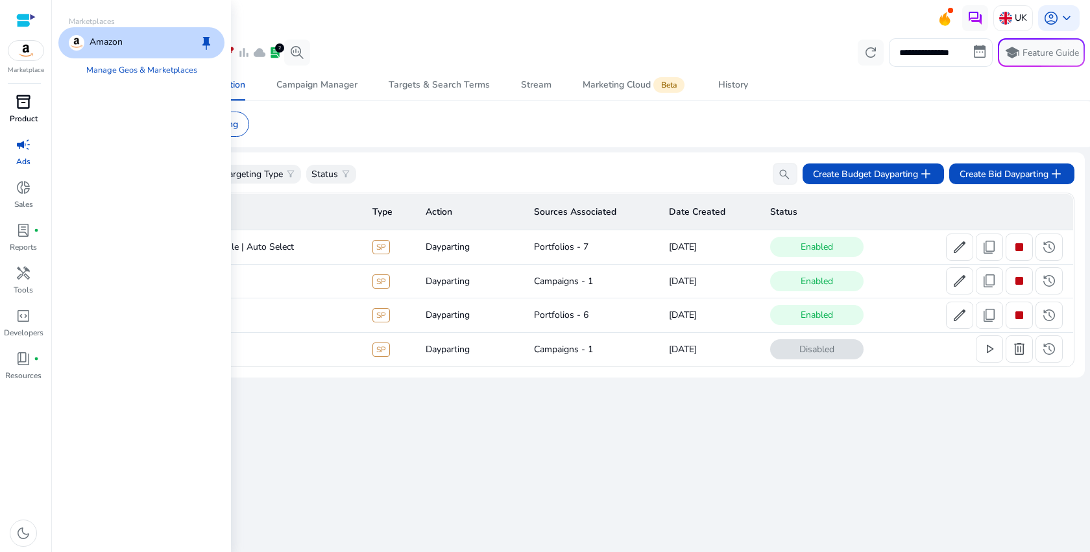
click at [27, 99] on span "inventory_2" at bounding box center [24, 102] width 16 height 16
